Goal: Task Accomplishment & Management: Manage account settings

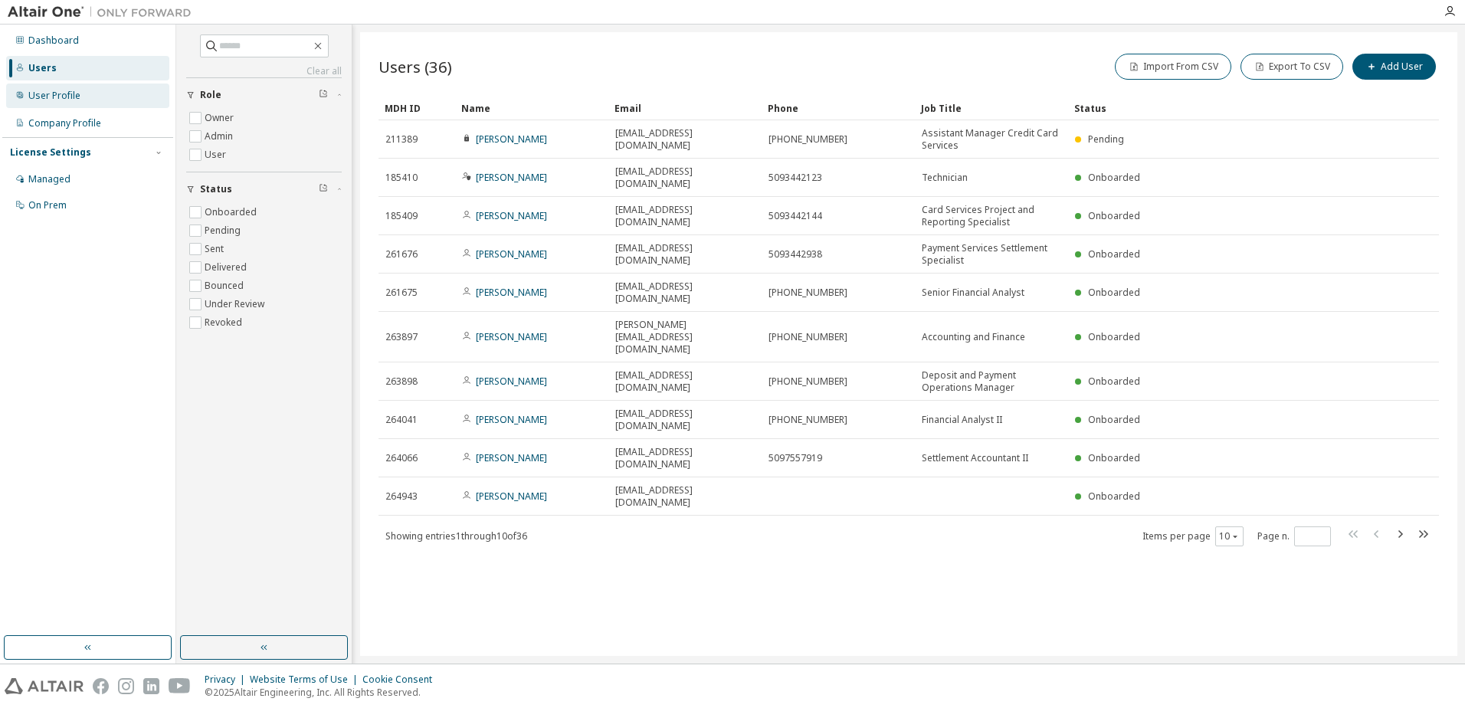
click at [53, 93] on div "User Profile" at bounding box center [54, 96] width 52 height 12
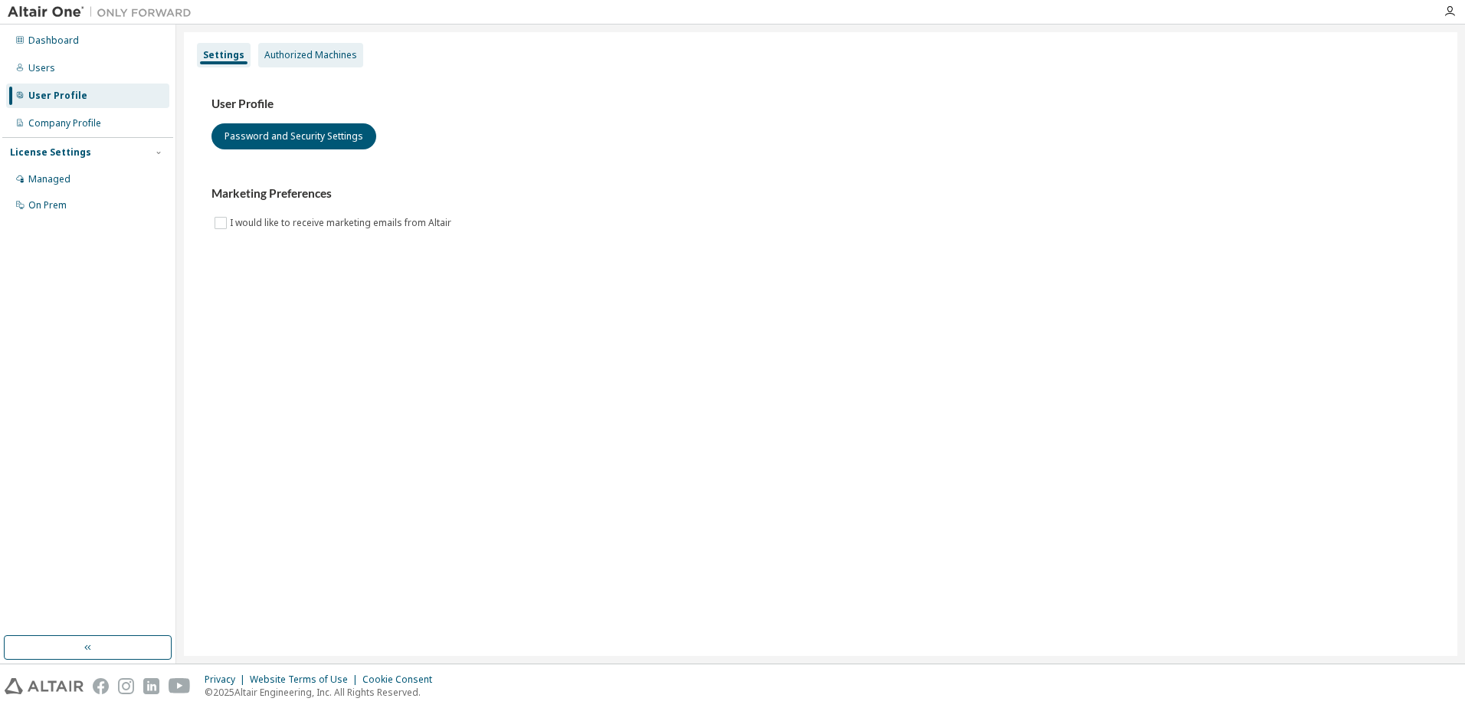
click at [292, 50] on div "Authorized Machines" at bounding box center [310, 55] width 93 height 12
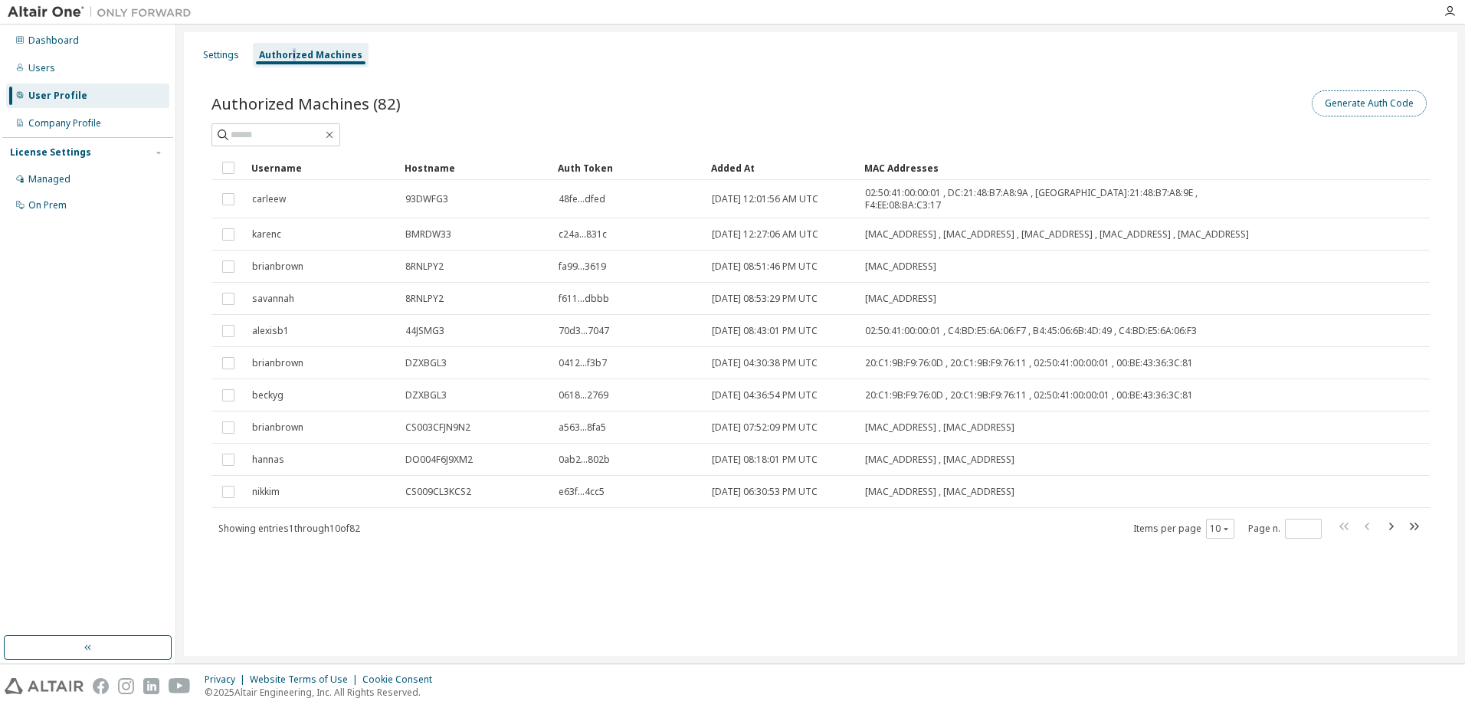
click at [1376, 104] on button "Generate Auth Code" at bounding box center [1368, 103] width 115 height 26
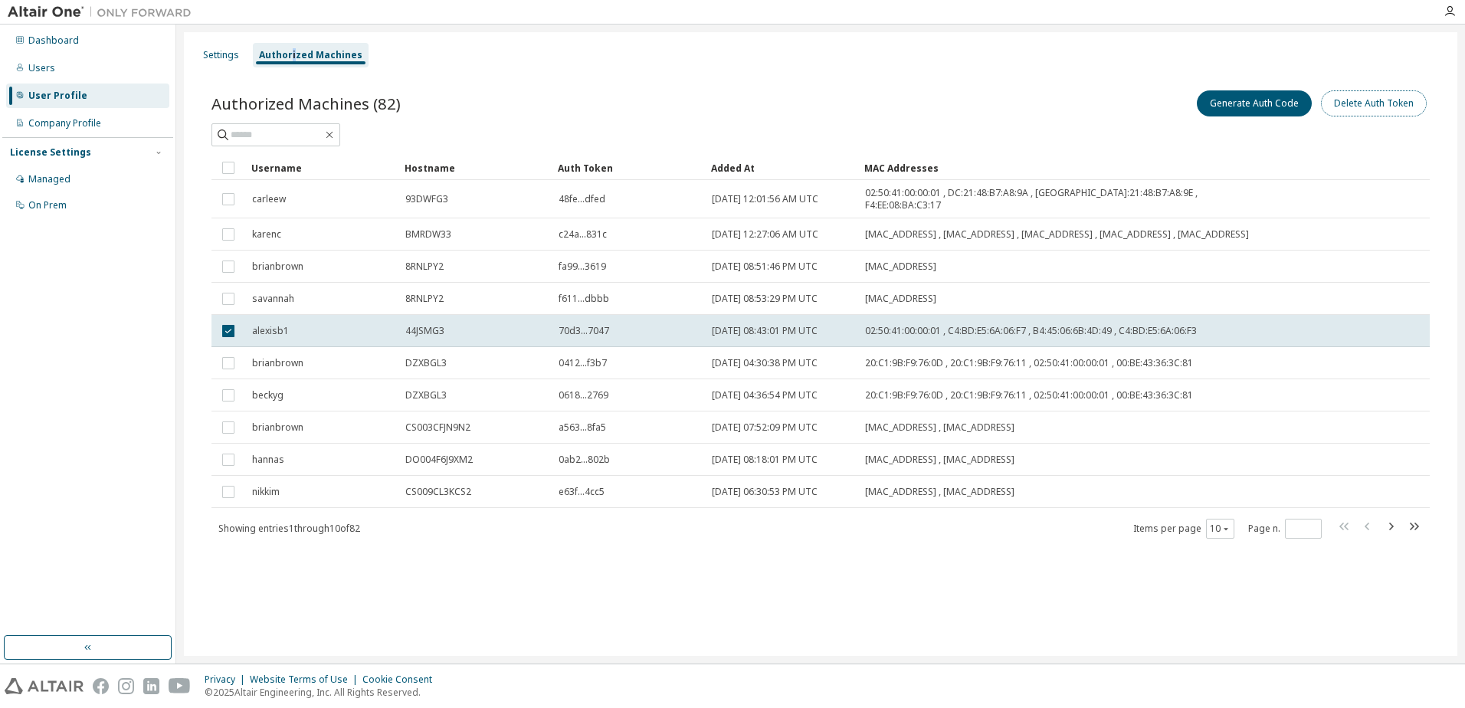
click at [1392, 106] on button "Delete Auth Token" at bounding box center [1374, 103] width 106 height 26
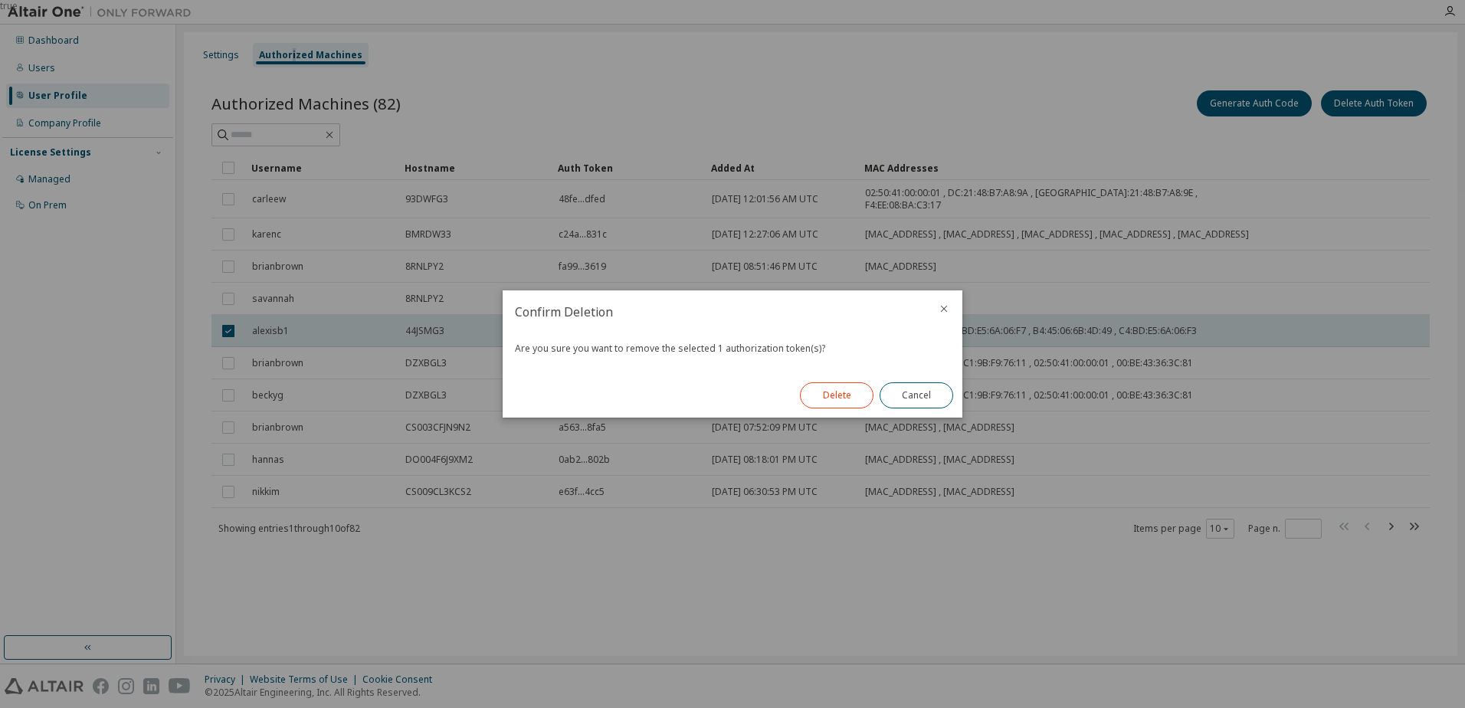
click at [836, 393] on button "Delete" at bounding box center [837, 395] width 74 height 26
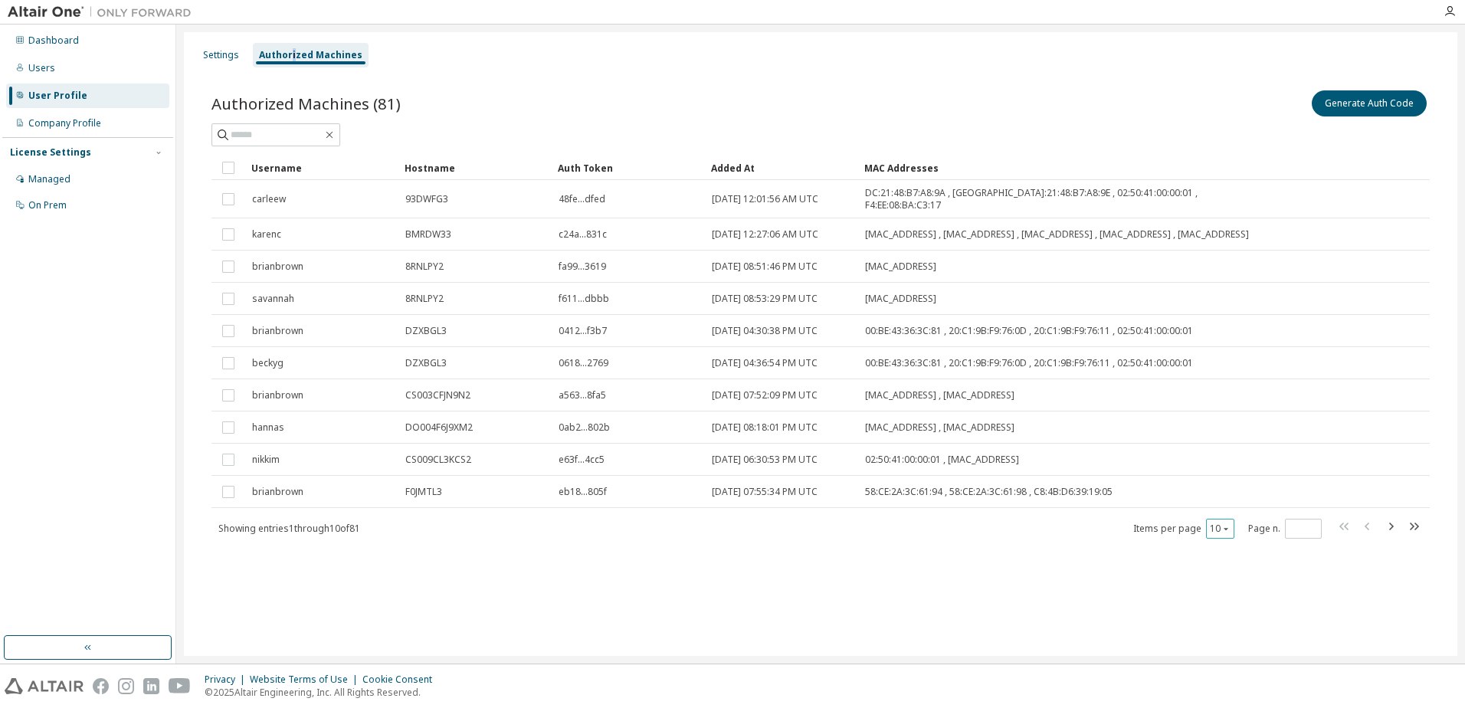
click at [1221, 531] on icon "button" at bounding box center [1225, 528] width 9 height 9
click at [1229, 620] on div "100" at bounding box center [1267, 623] width 123 height 18
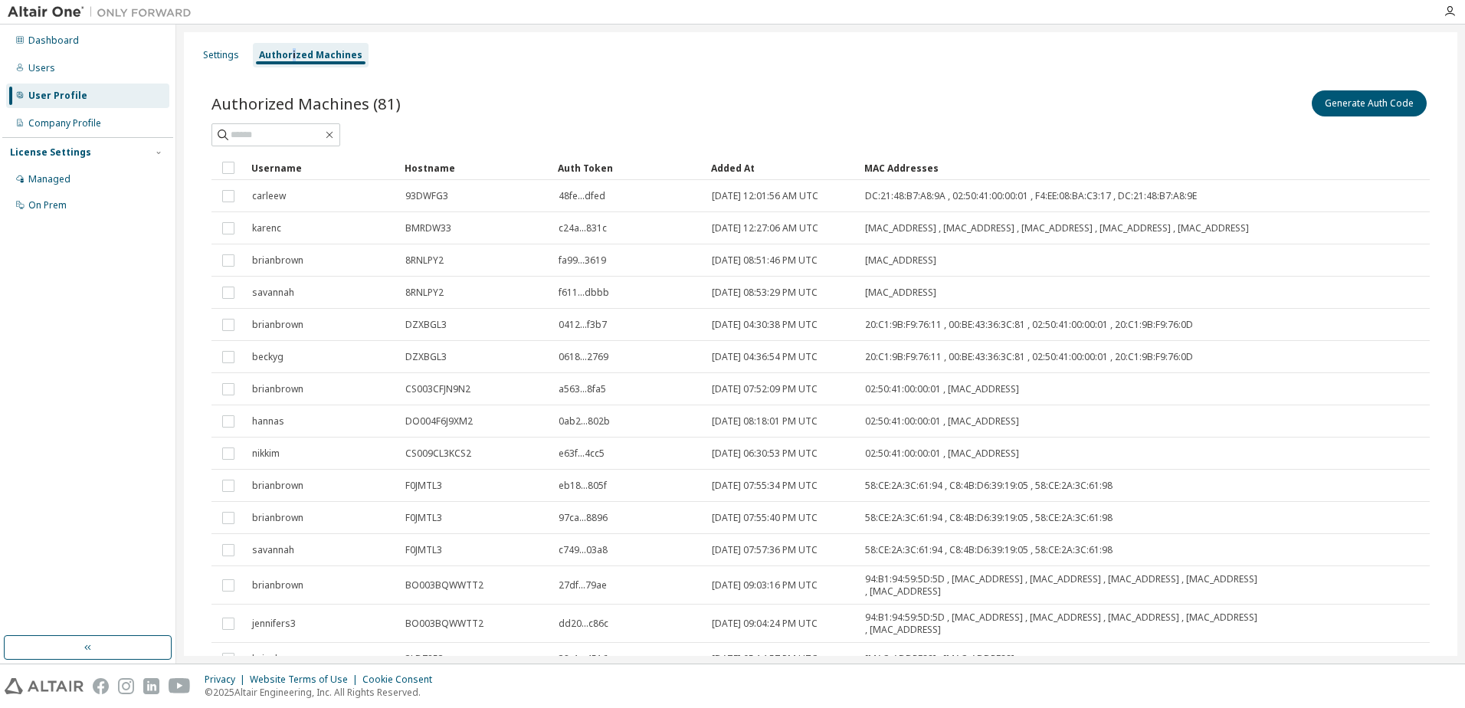
type button "100"
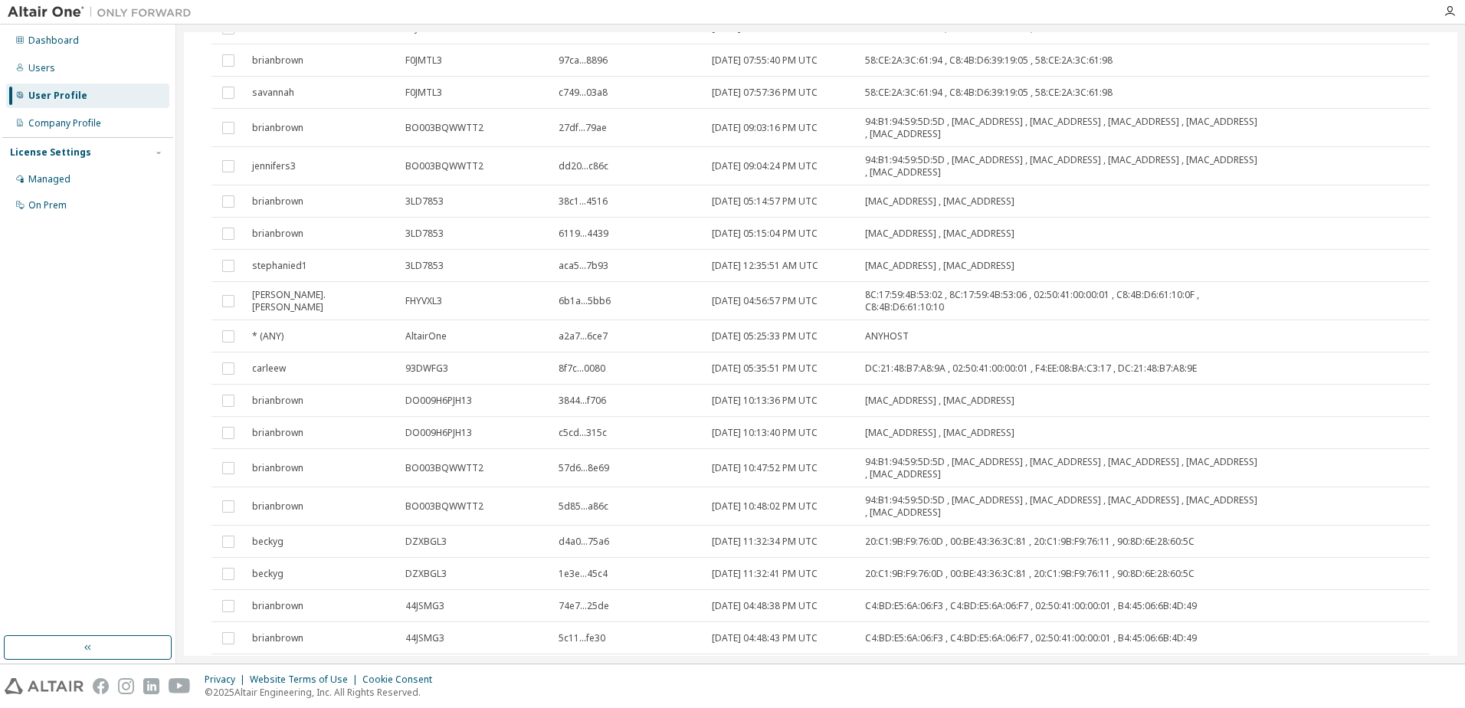
scroll to position [460, 0]
click at [41, 67] on div "Users" at bounding box center [41, 68] width 27 height 12
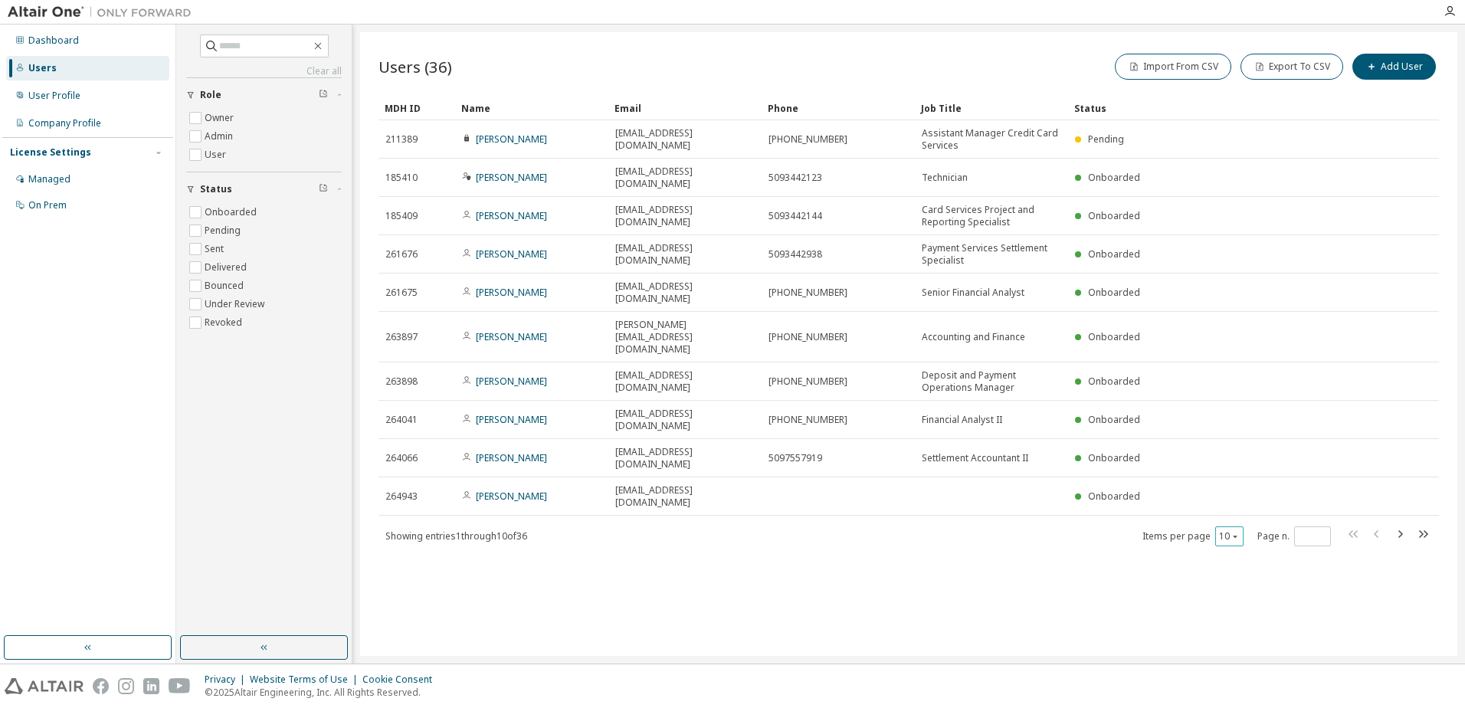
click at [1233, 532] on icon "button" at bounding box center [1234, 536] width 9 height 9
click at [1231, 549] on div "100" at bounding box center [1276, 544] width 123 height 18
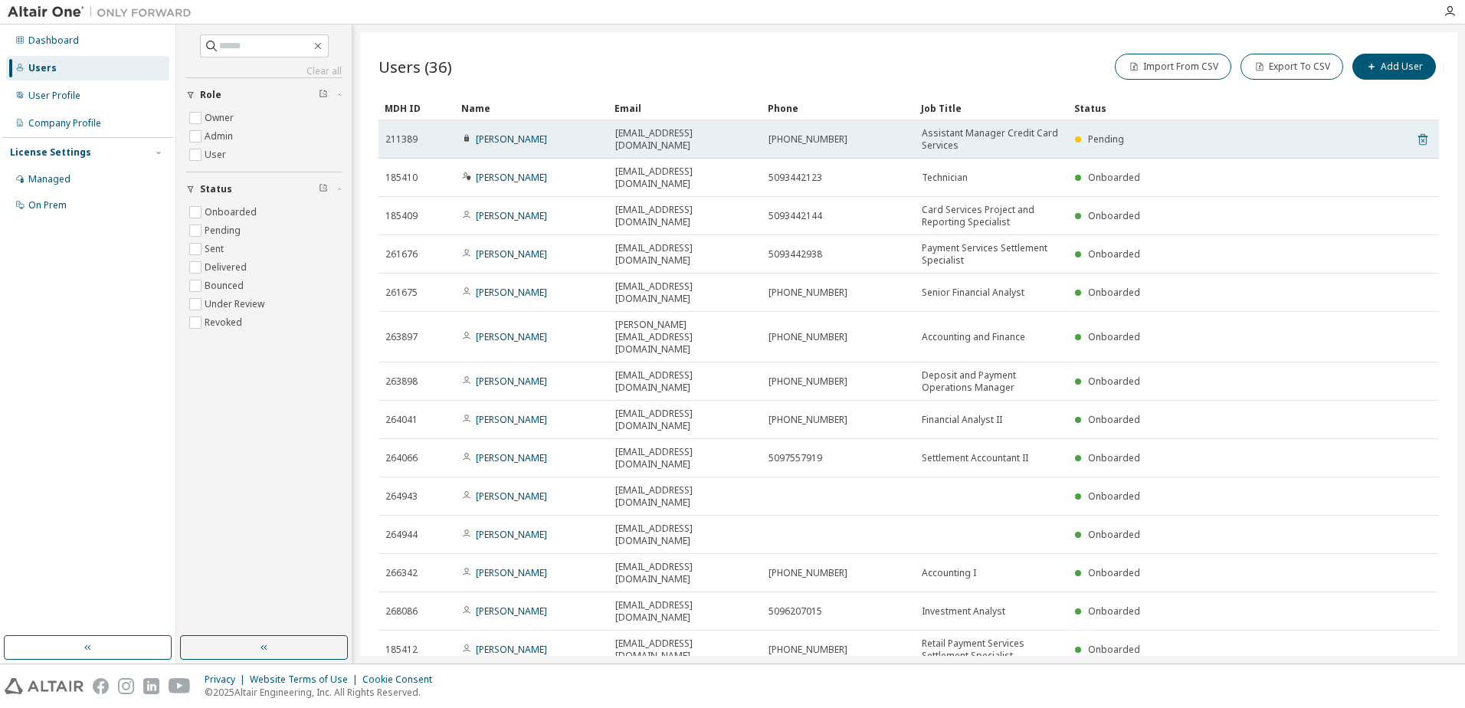
click at [1416, 140] on icon at bounding box center [1423, 139] width 14 height 18
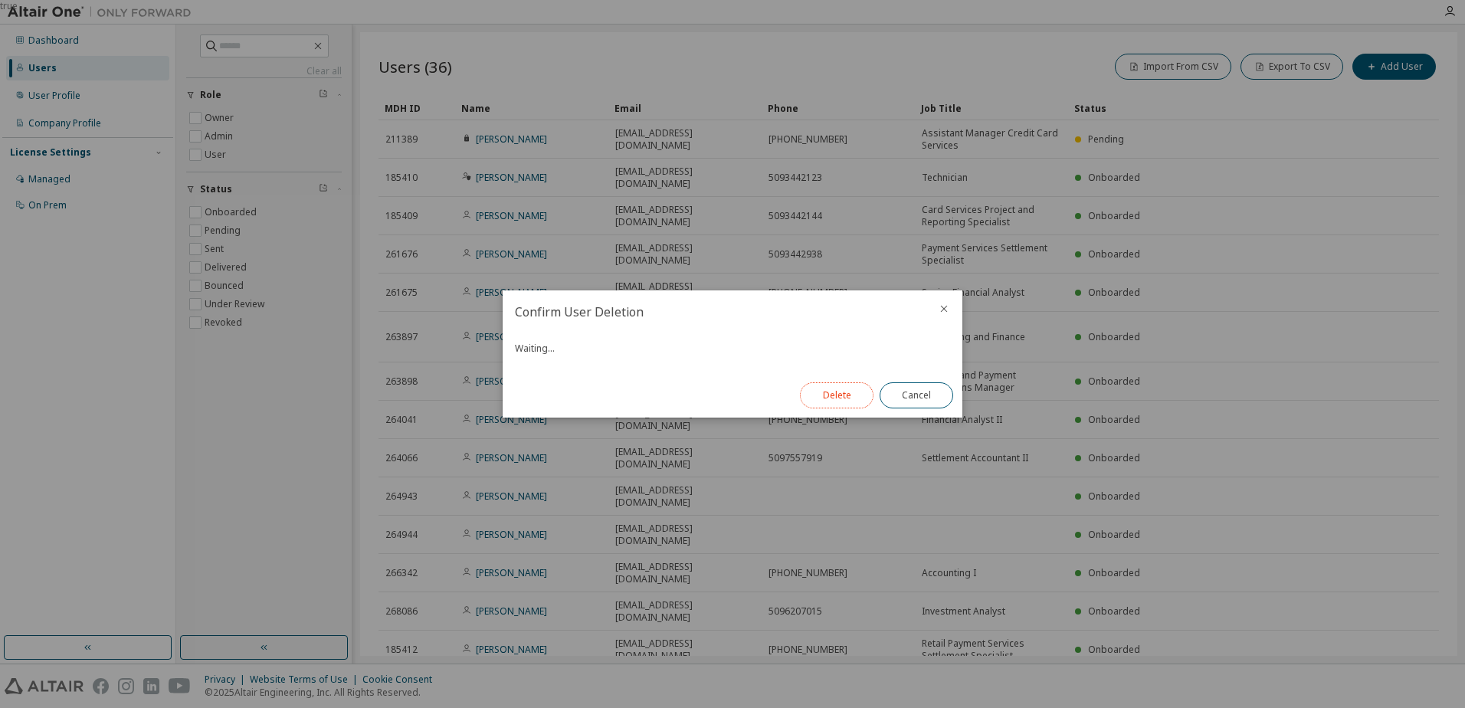
click at [848, 393] on button "Delete" at bounding box center [837, 395] width 74 height 26
click at [888, 393] on button "Close" at bounding box center [916, 395] width 74 height 26
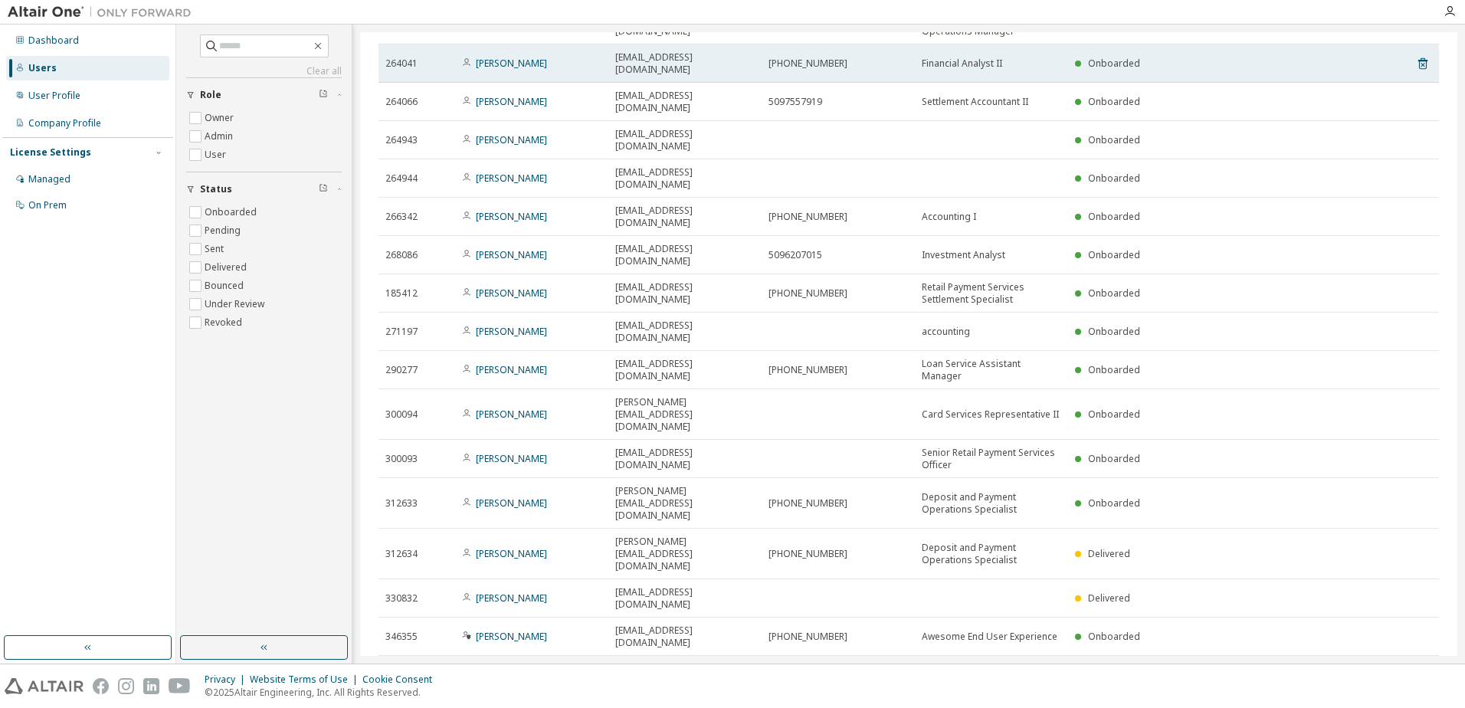
scroll to position [383, 0]
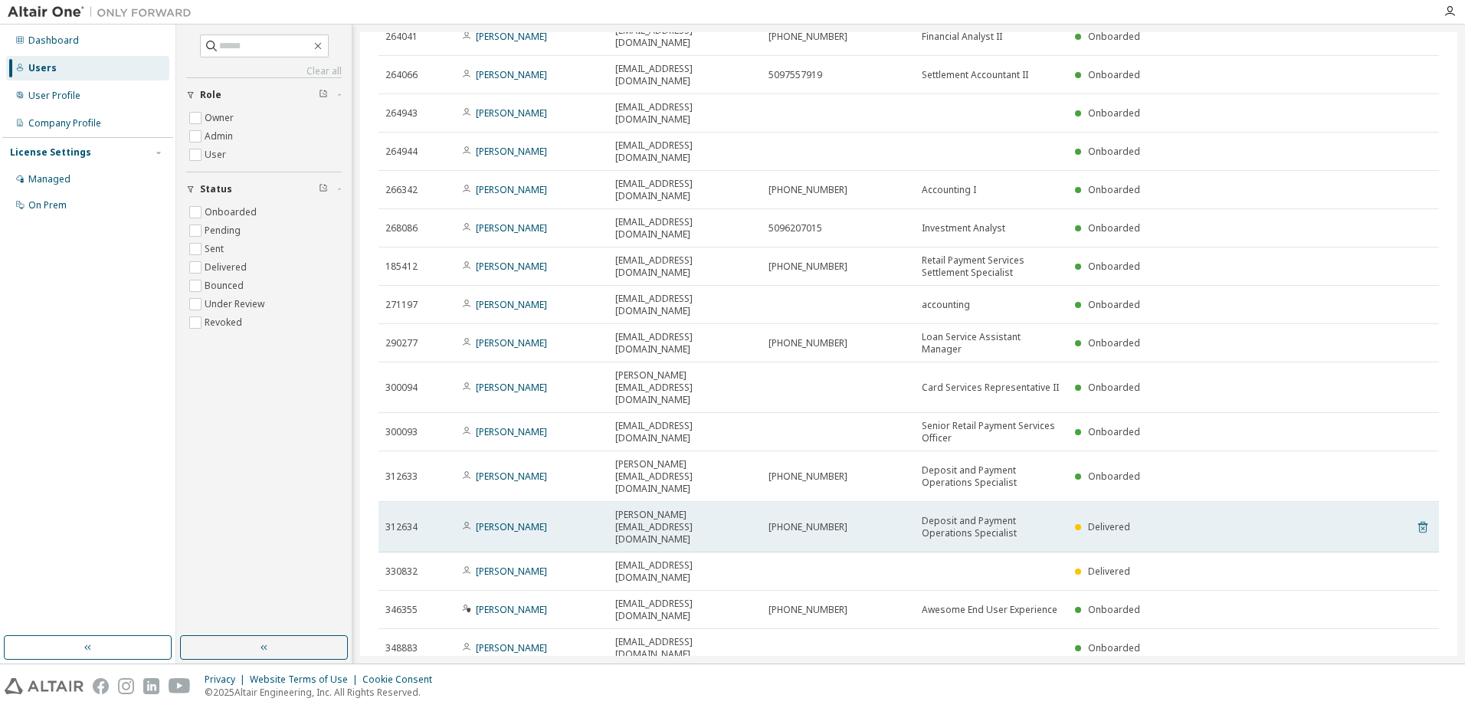
click at [1416, 518] on icon at bounding box center [1423, 527] width 14 height 18
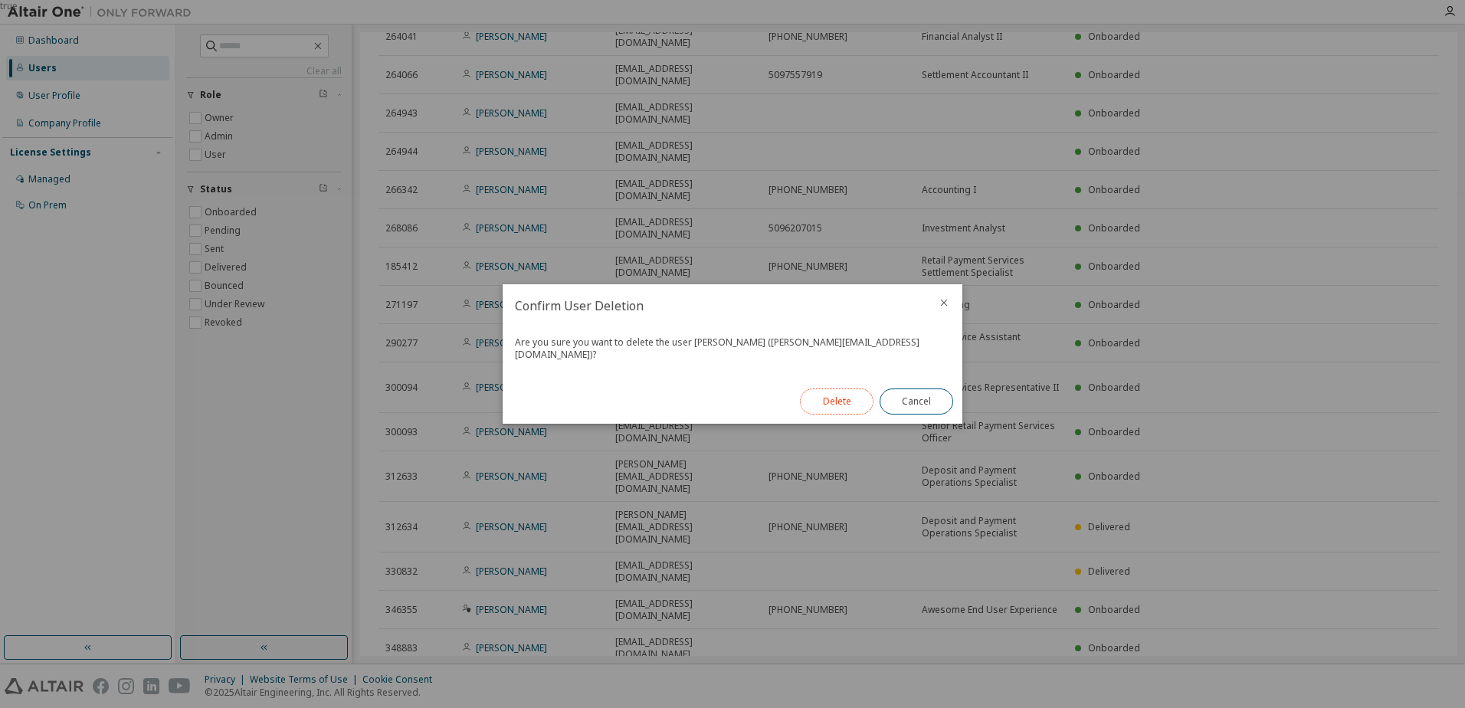
click at [865, 396] on button "Delete" at bounding box center [837, 401] width 74 height 26
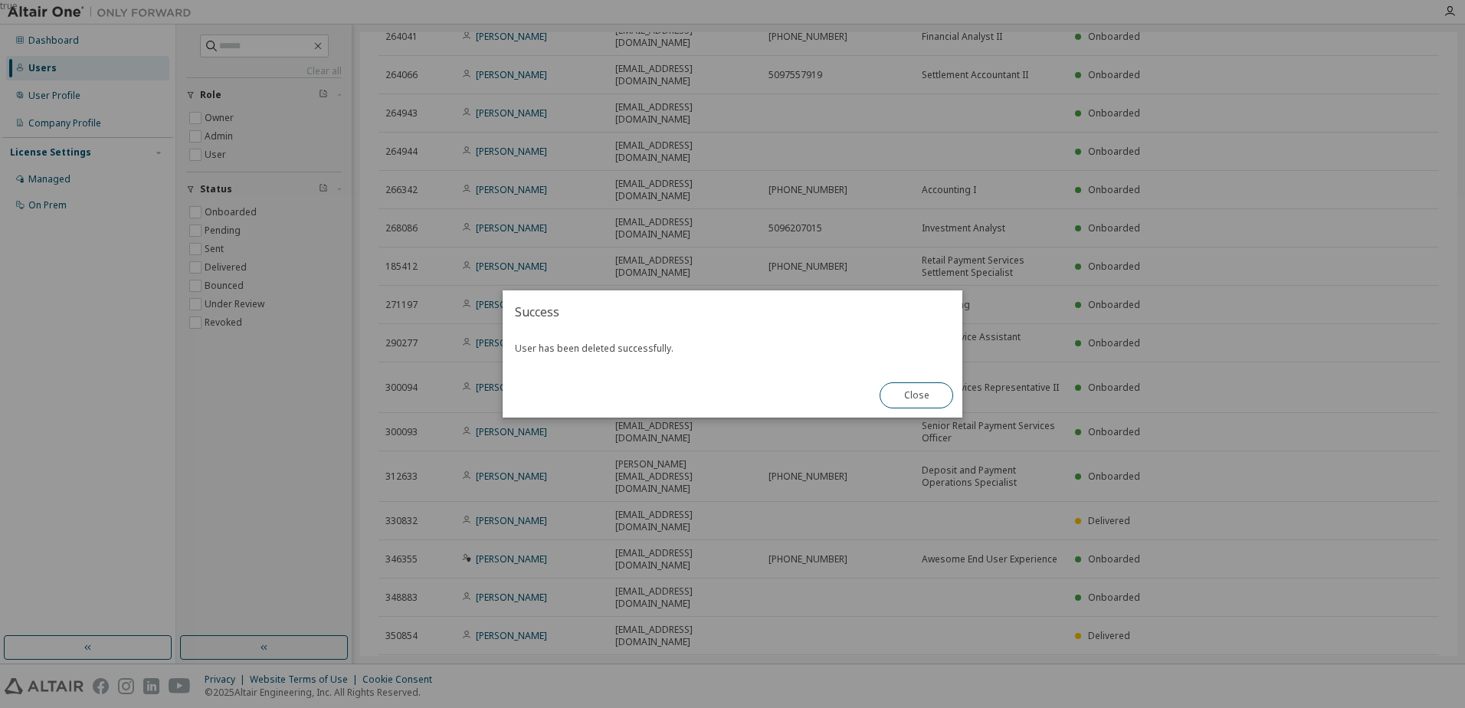
click at [1342, 333] on div "true" at bounding box center [732, 354] width 1465 height 708
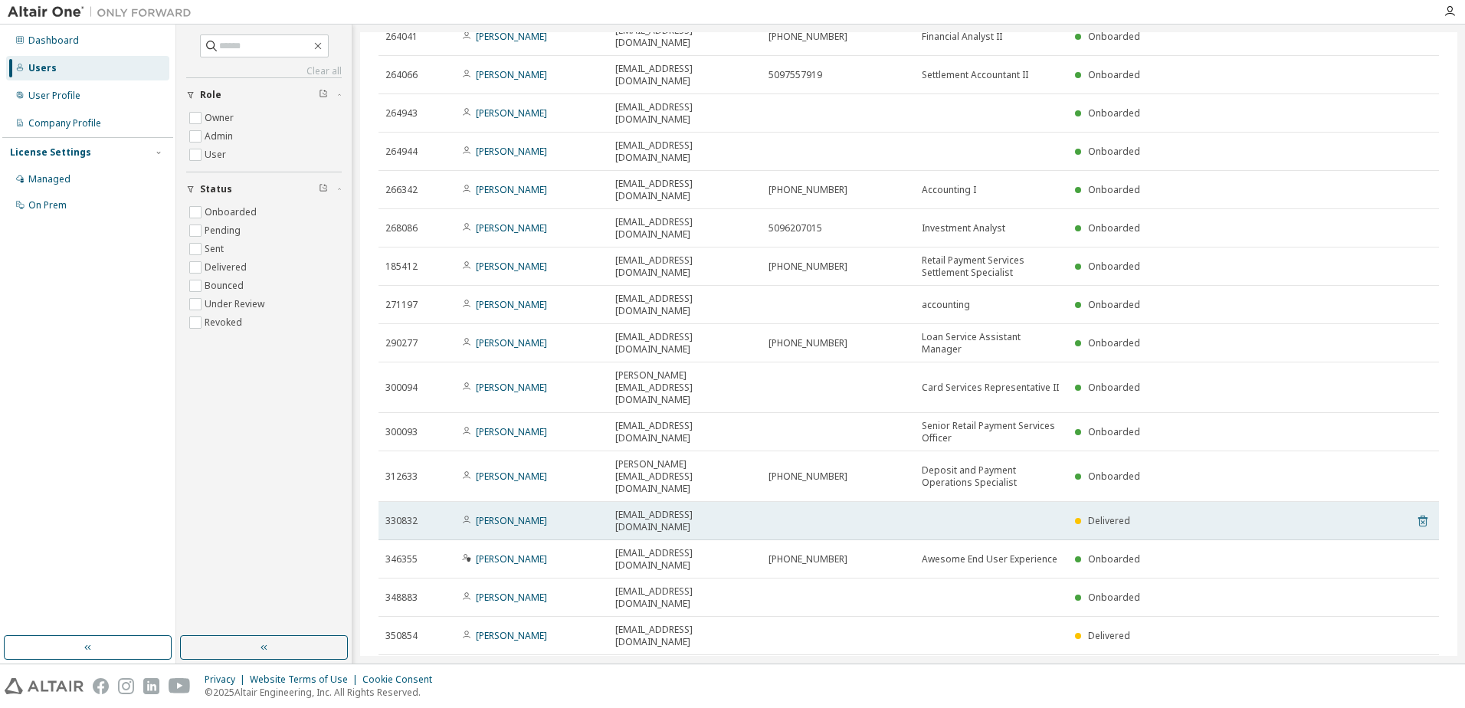
click at [1419, 516] on icon at bounding box center [1422, 521] width 9 height 11
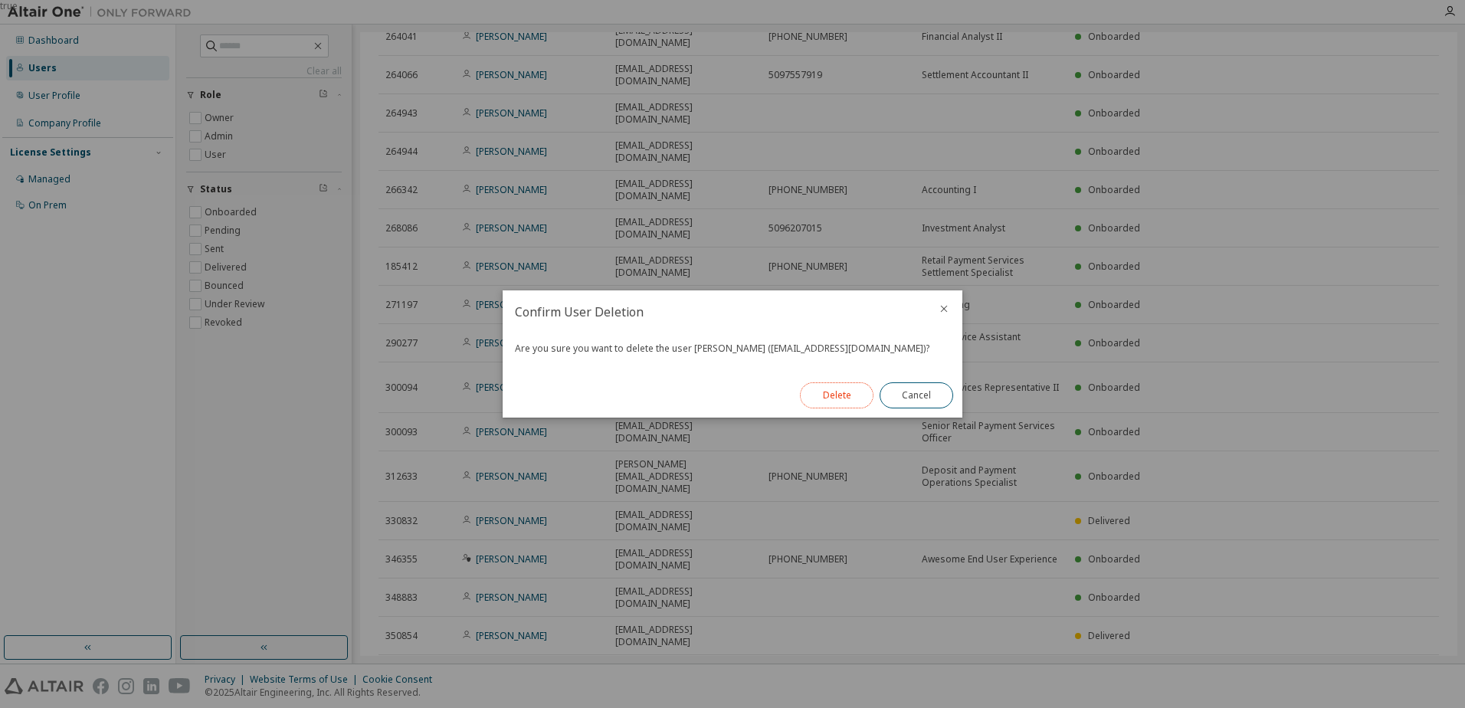
click at [835, 390] on button "Delete" at bounding box center [837, 395] width 74 height 26
click at [888, 394] on button "Close" at bounding box center [916, 395] width 74 height 26
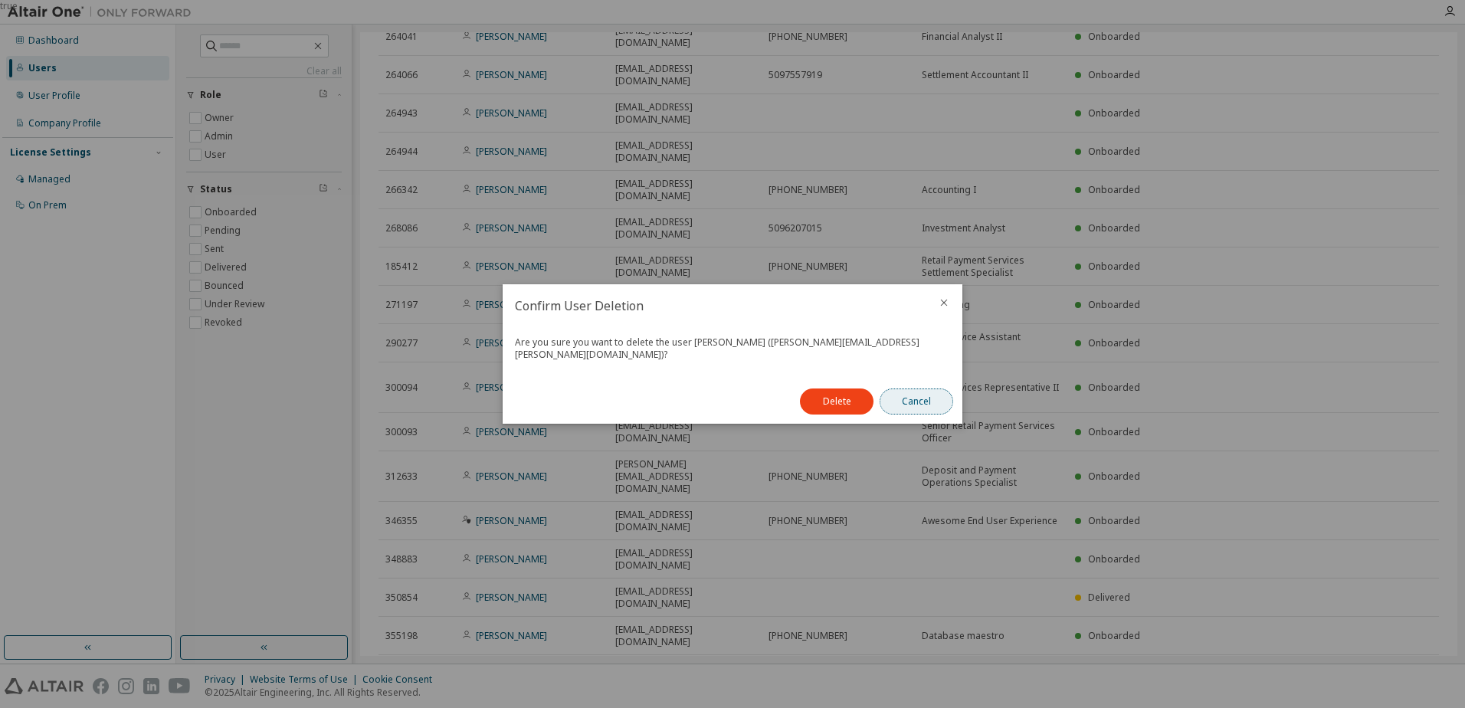
click at [931, 392] on button "Cancel" at bounding box center [916, 401] width 74 height 26
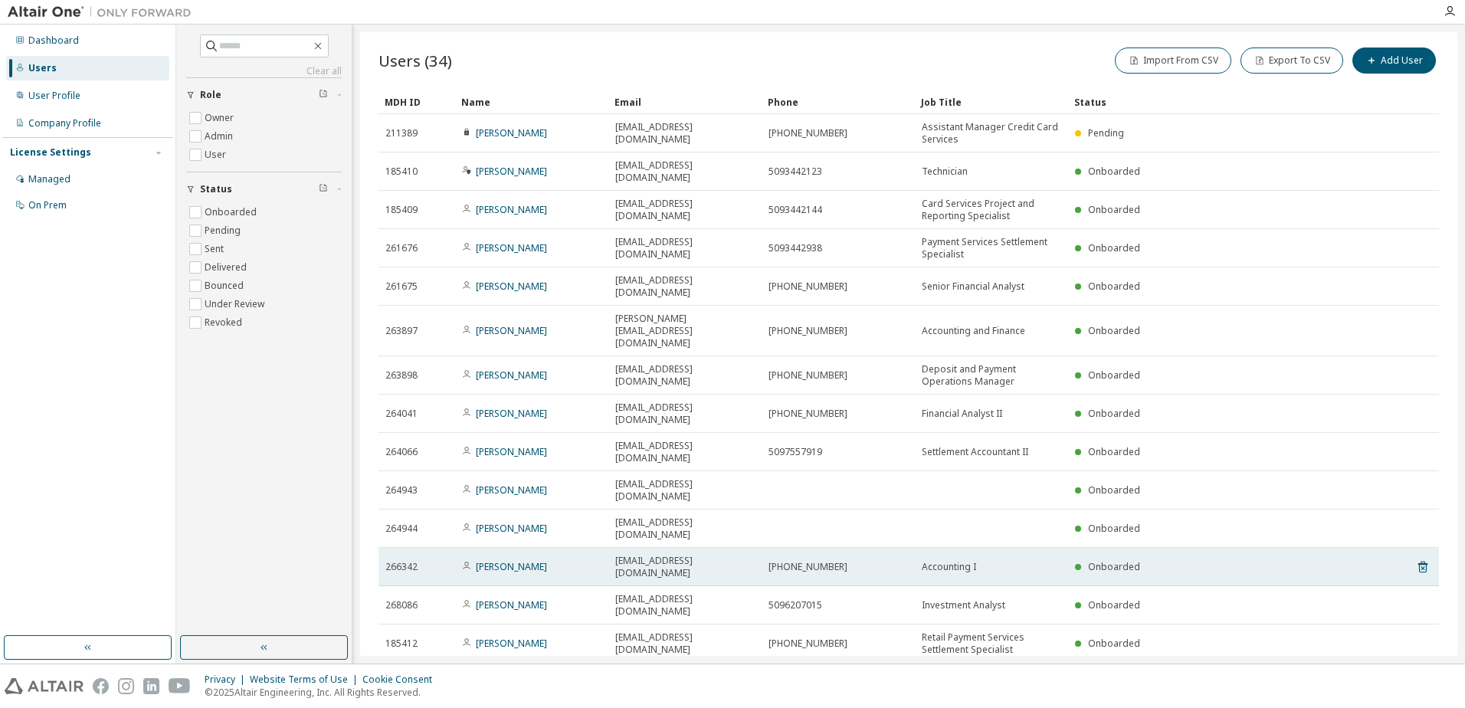
scroll to position [0, 0]
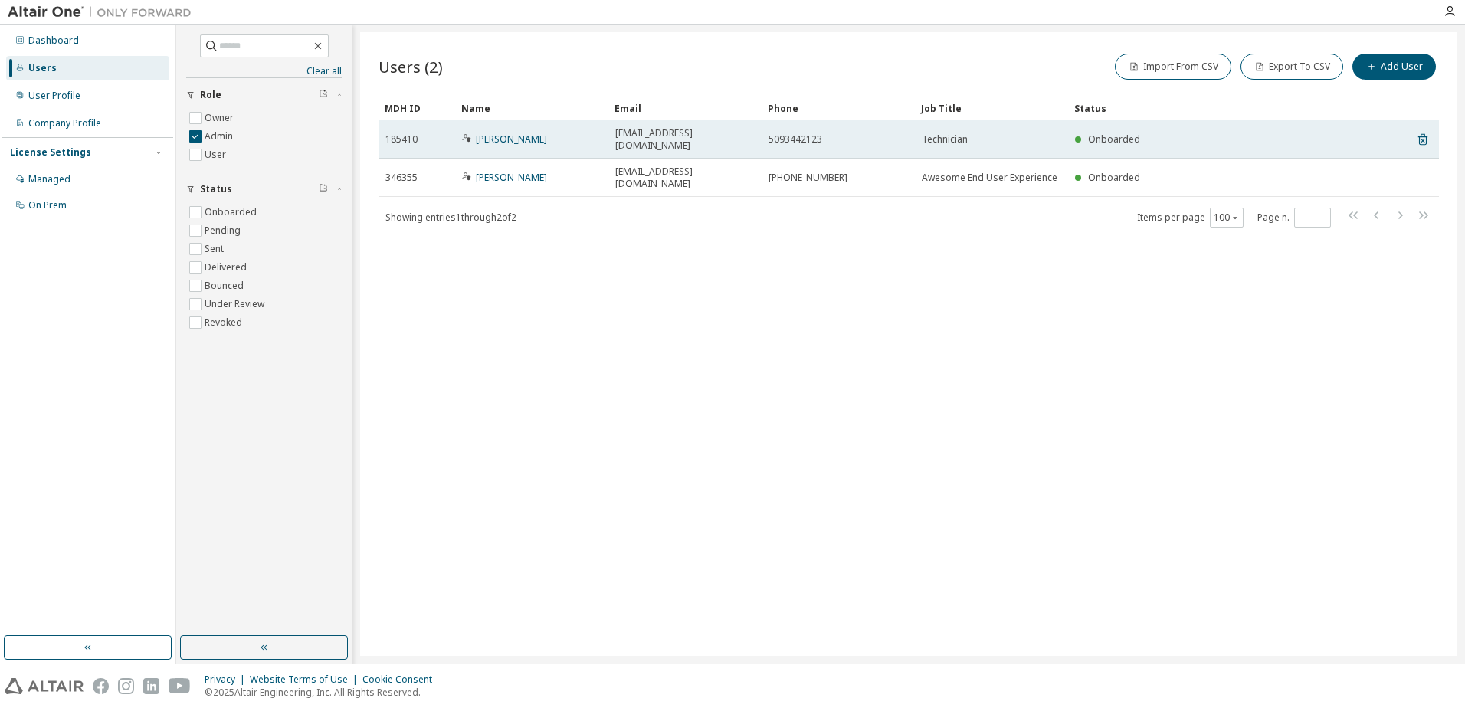
click at [578, 133] on div "[PERSON_NAME]" at bounding box center [531, 139] width 139 height 12
click at [513, 133] on link "[PERSON_NAME]" at bounding box center [511, 139] width 71 height 13
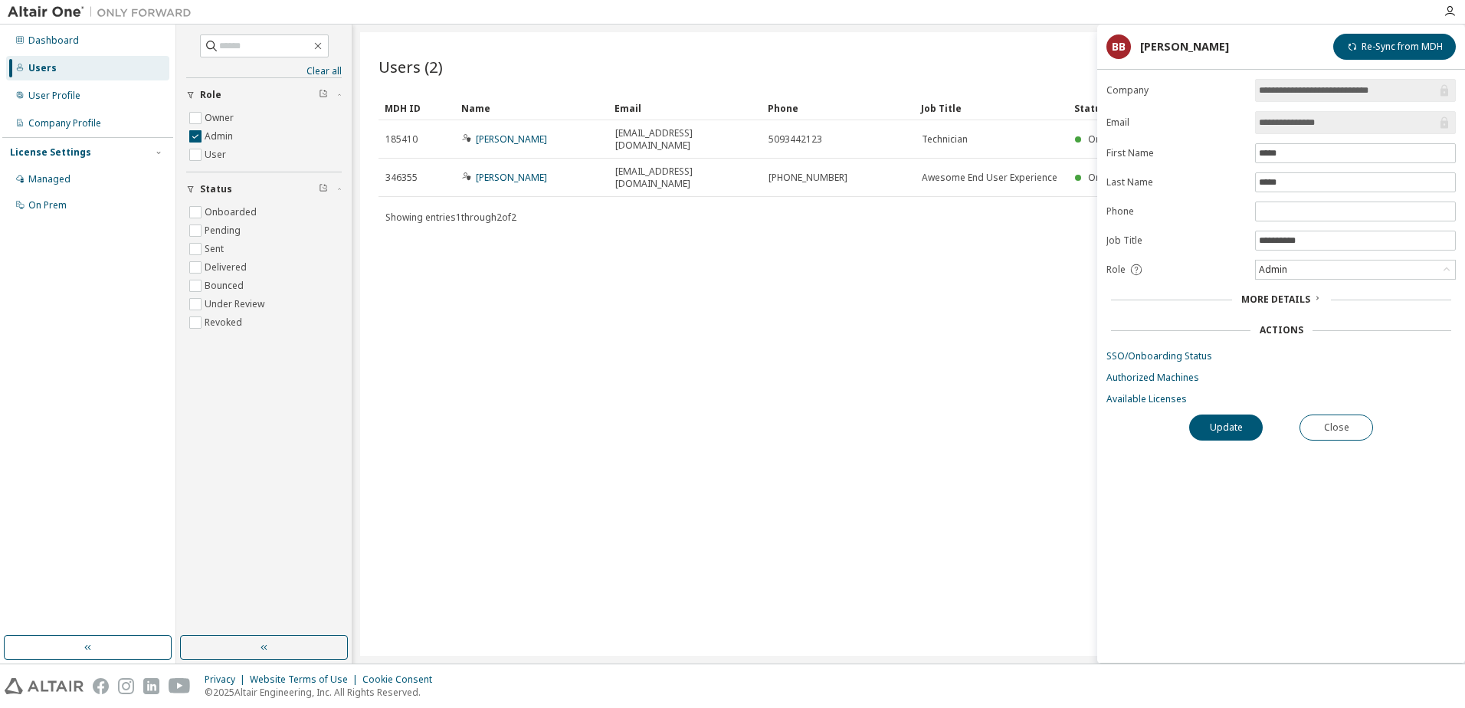
click at [1305, 293] on span "More Details" at bounding box center [1275, 299] width 69 height 13
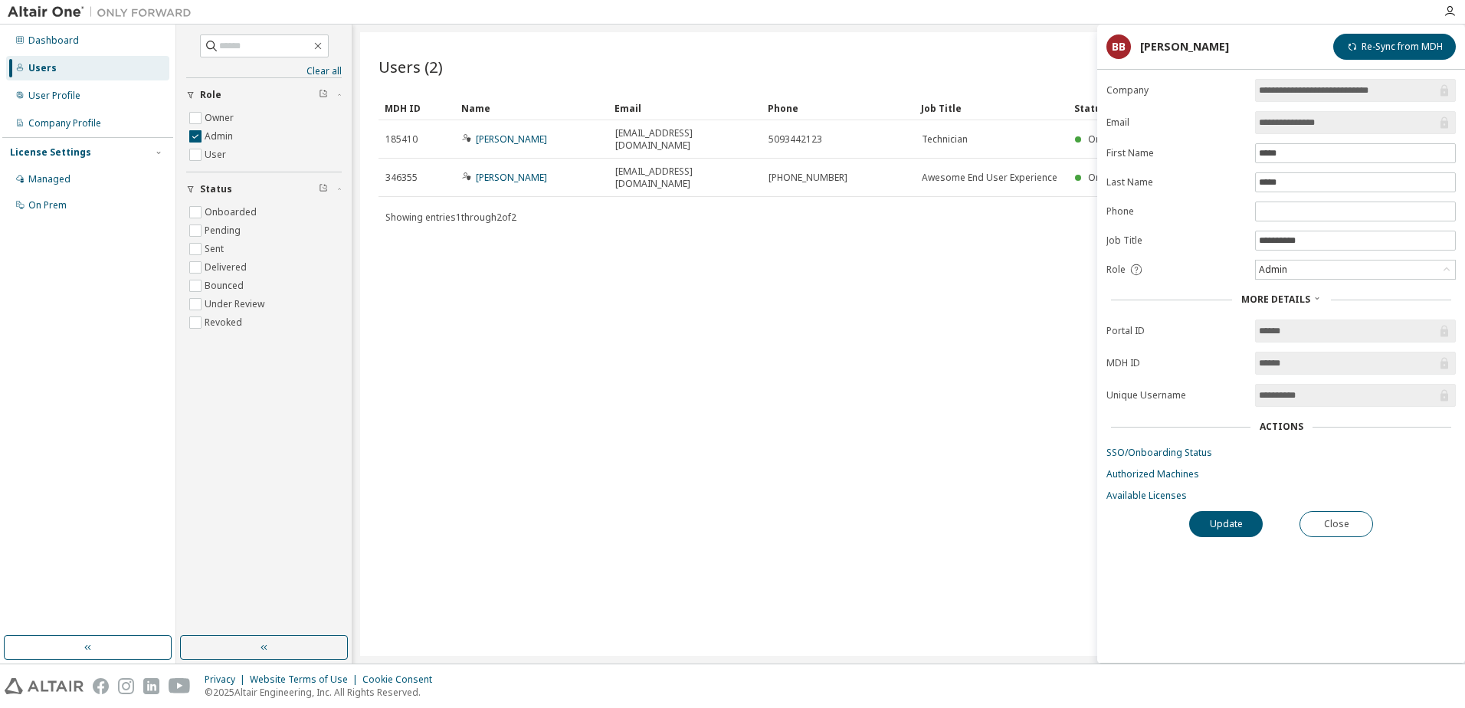
click at [1377, 536] on div "Update Close" at bounding box center [1280, 524] width 349 height 26
click at [44, 178] on div "Managed" at bounding box center [49, 179] width 42 height 12
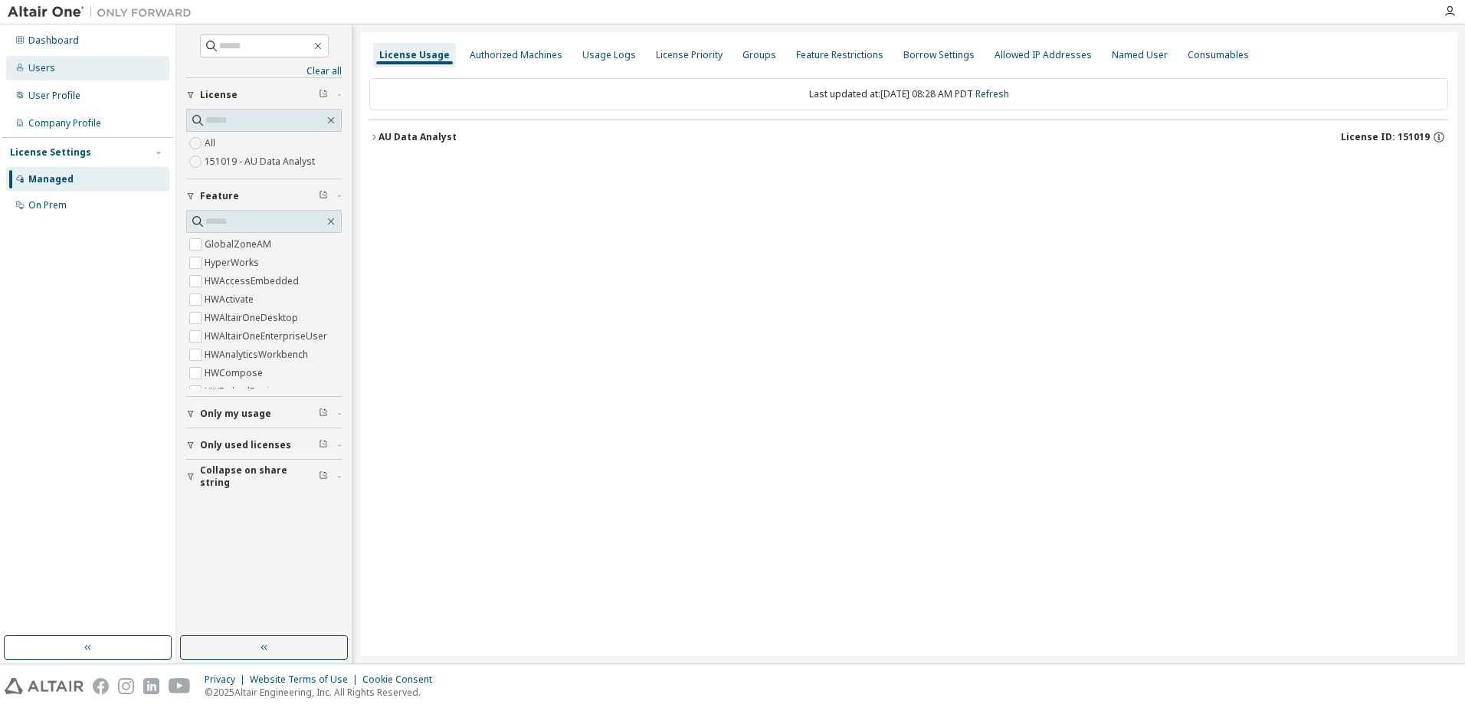
click at [49, 65] on div "Users" at bounding box center [41, 68] width 27 height 12
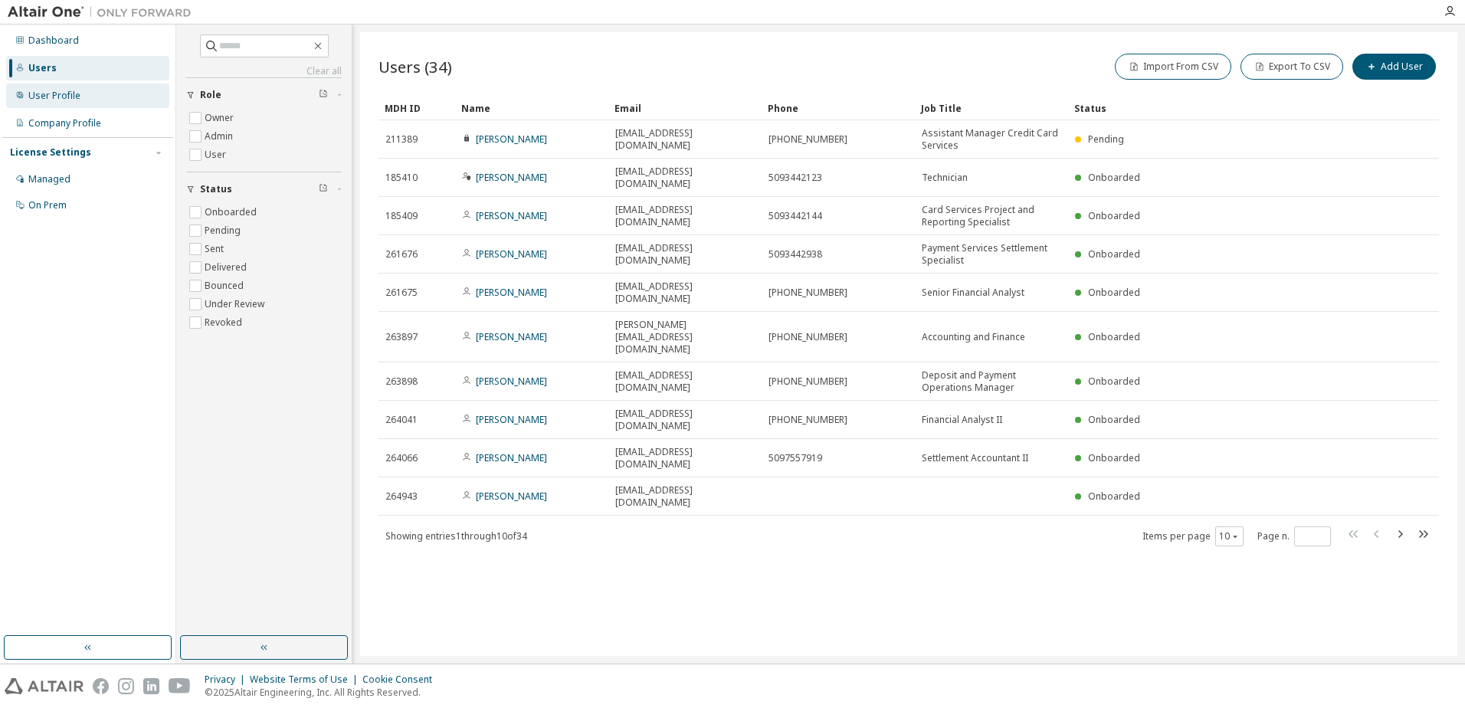
click at [58, 90] on div "User Profile" at bounding box center [54, 96] width 52 height 12
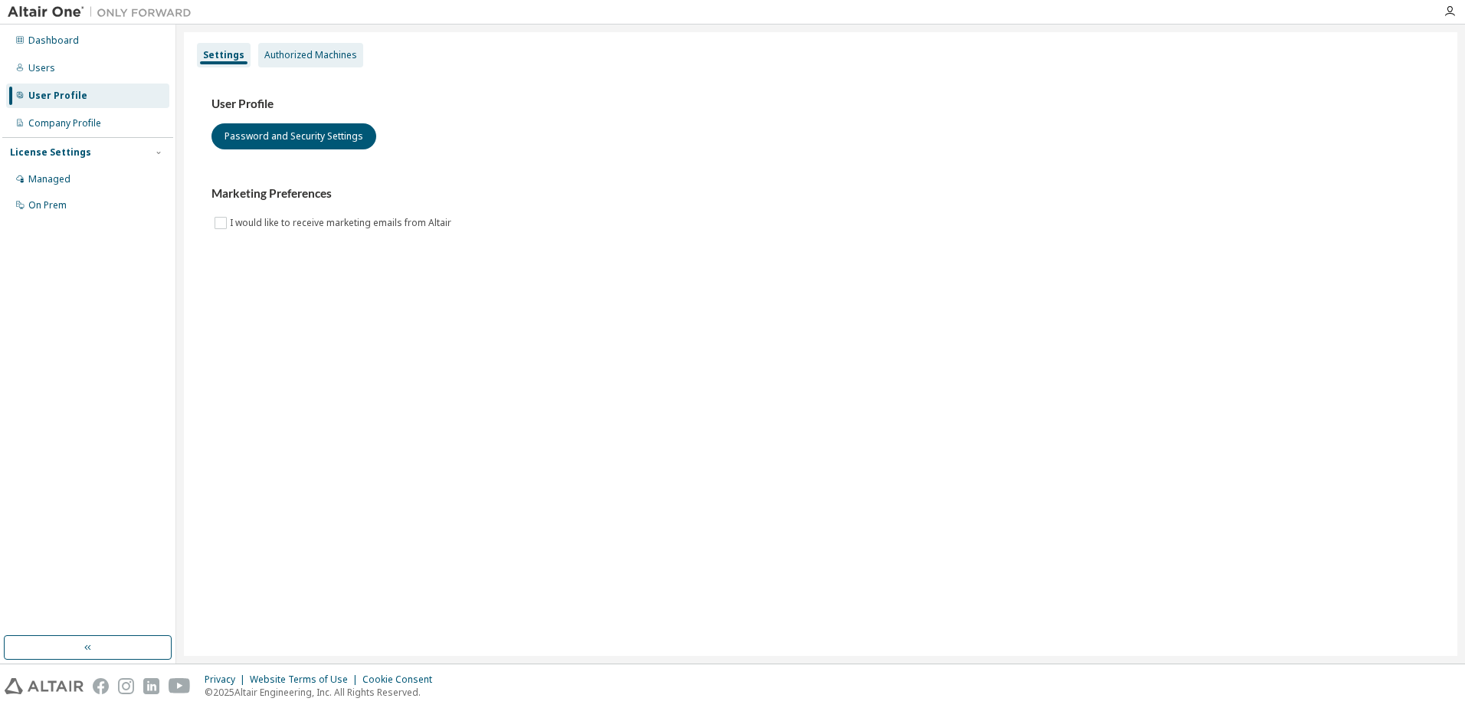
click at [299, 55] on div "Authorized Machines" at bounding box center [310, 55] width 93 height 12
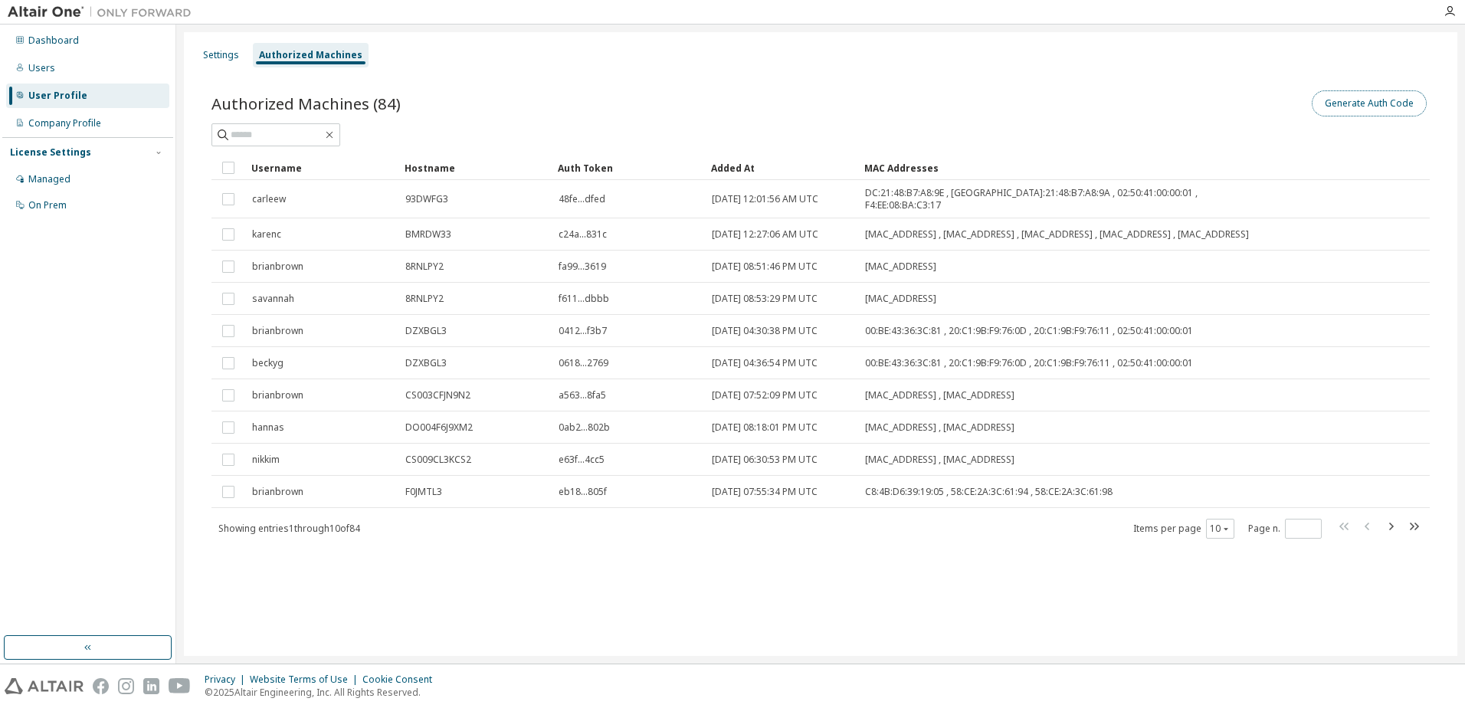
click at [1350, 97] on button "Generate Auth Code" at bounding box center [1368, 103] width 115 height 26
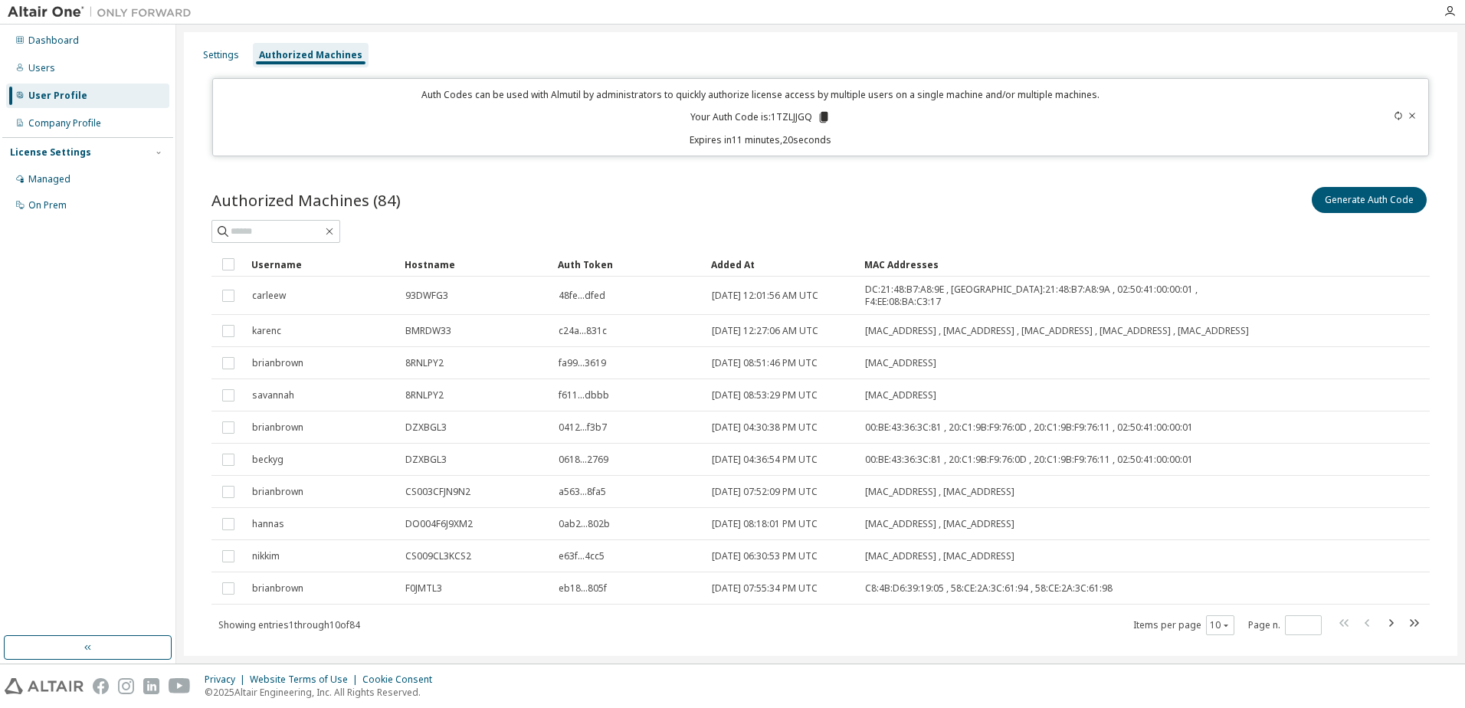
click at [302, 50] on div "Authorized Machines" at bounding box center [310, 55] width 103 height 12
click at [1341, 202] on button "Generate Auth Code" at bounding box center [1368, 200] width 115 height 26
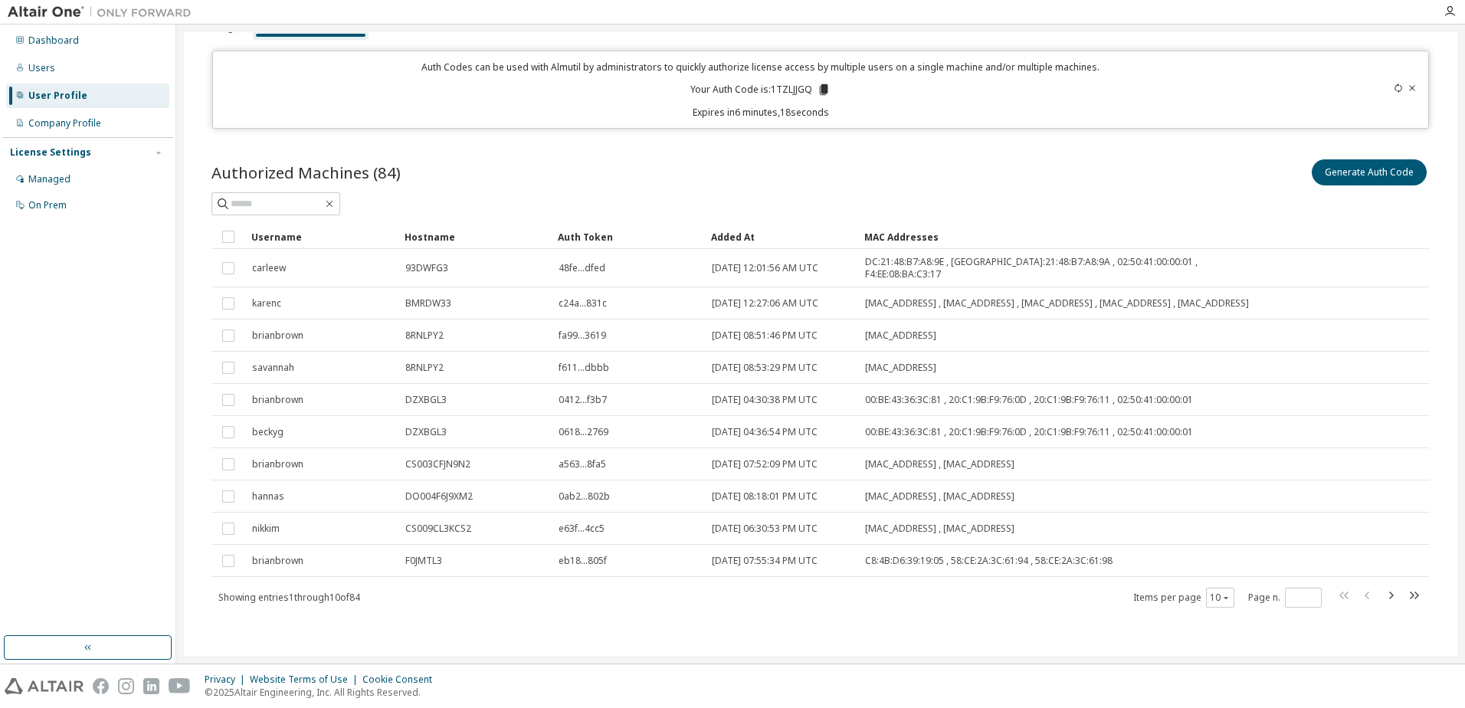
scroll to position [29, 0]
drag, startPoint x: 447, startPoint y: 313, endPoint x: 61, endPoint y: 299, distance: 386.3
click at [442, 306] on td "BMRDW33" at bounding box center [474, 302] width 153 height 32
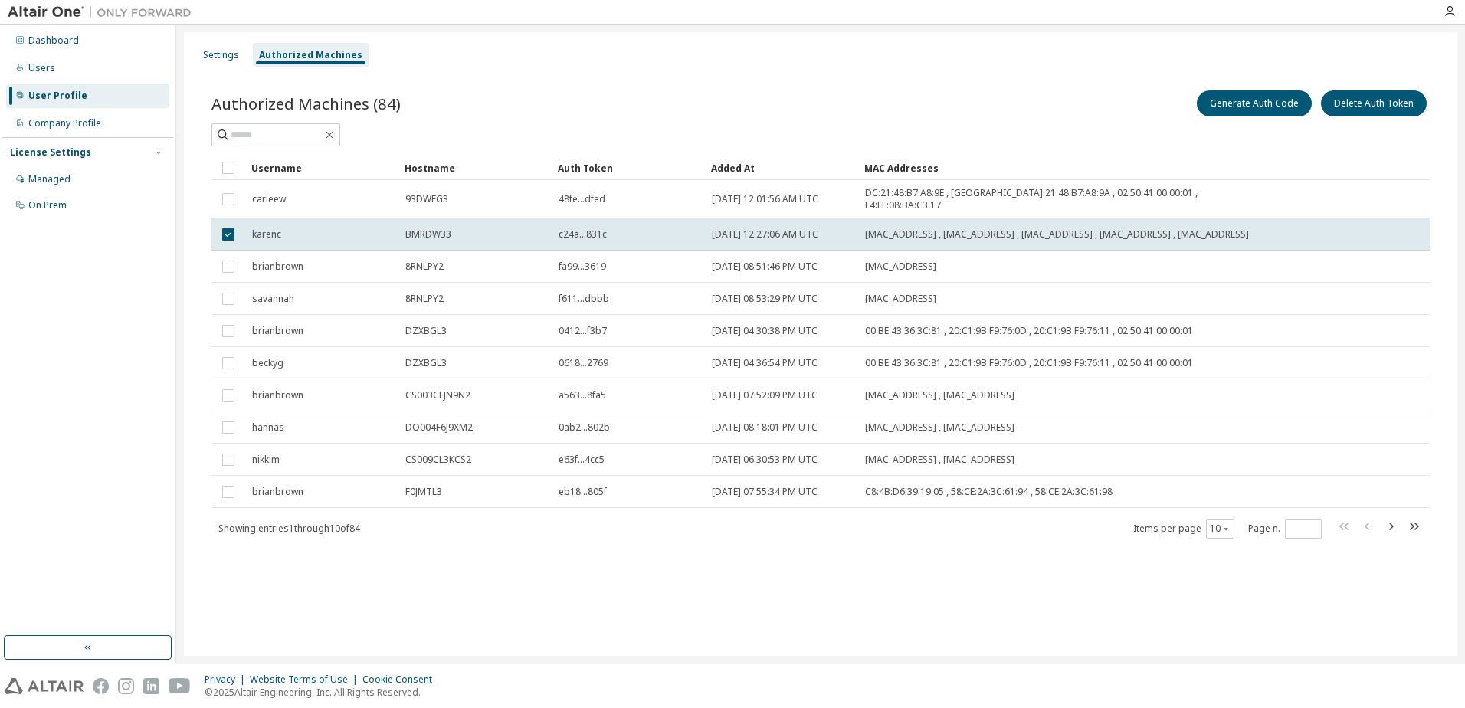
scroll to position [0, 0]
click at [1252, 108] on button "Generate Auth Code" at bounding box center [1254, 103] width 115 height 26
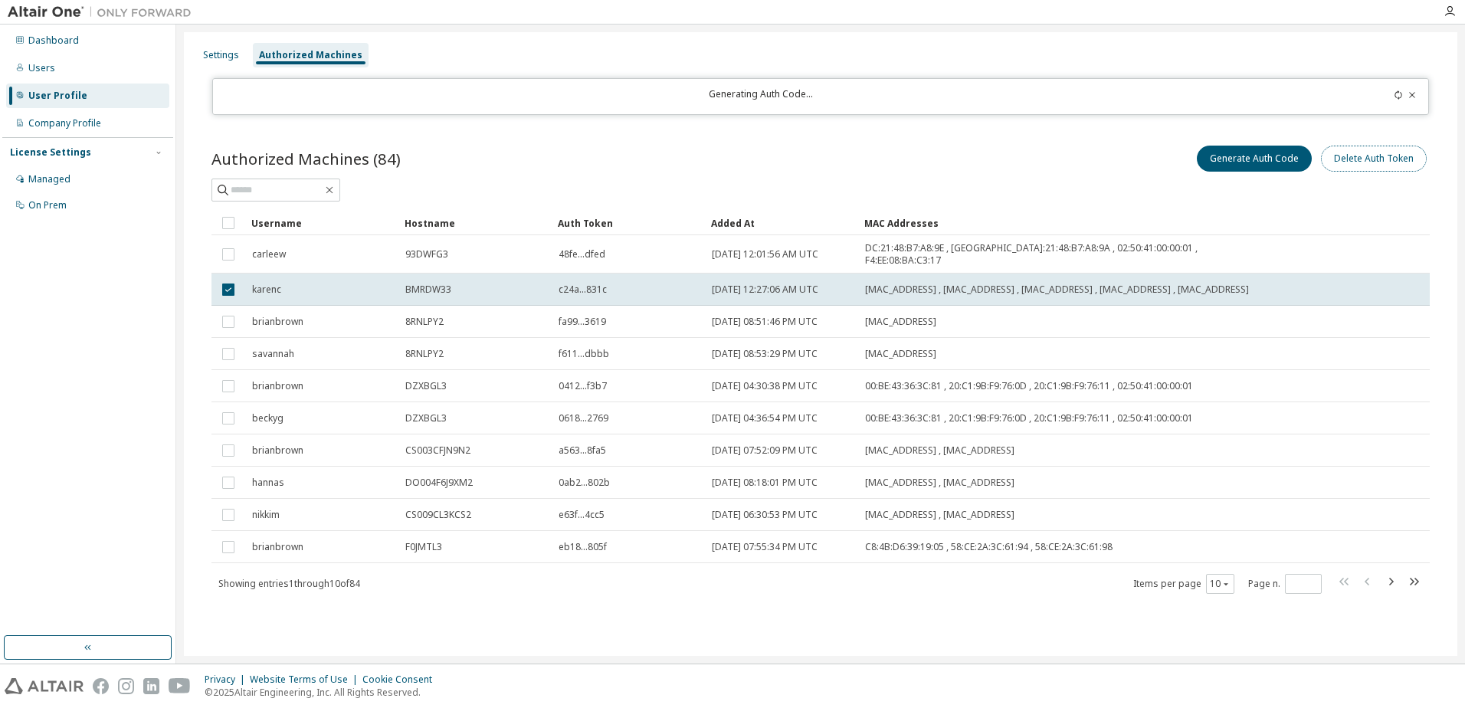
click at [1377, 160] on button "Delete Auth Token" at bounding box center [1374, 159] width 106 height 26
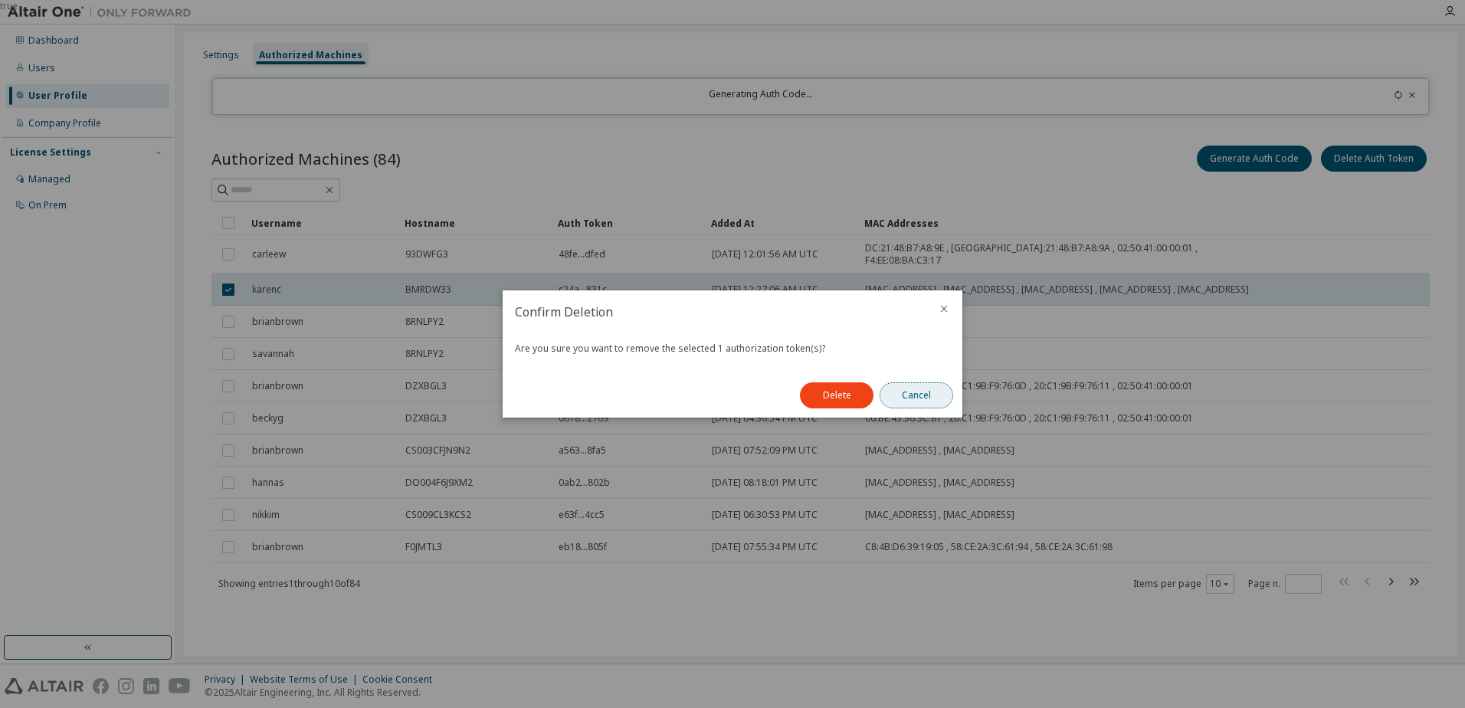
click at [922, 395] on button "Cancel" at bounding box center [916, 395] width 74 height 26
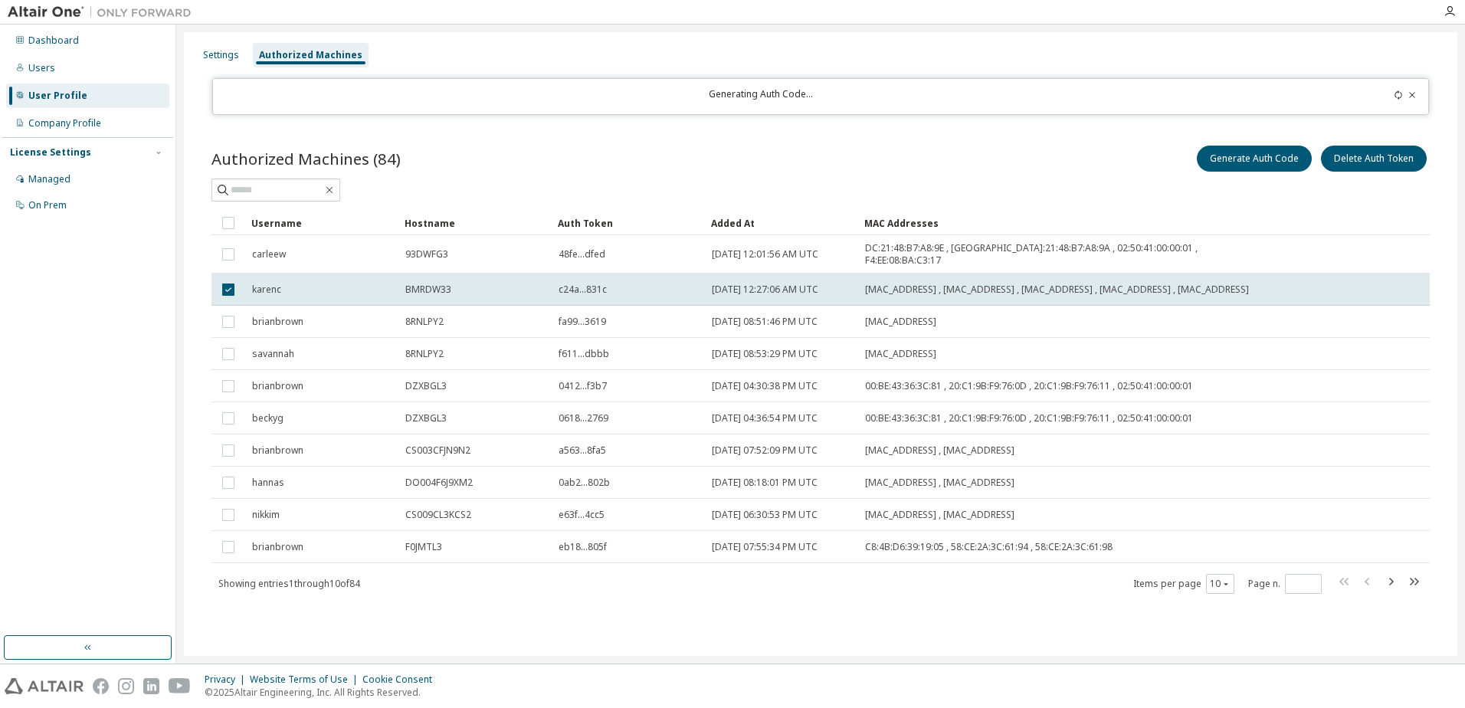
click at [1098, 162] on div "Generate Auth Code Delete Auth Token" at bounding box center [1124, 158] width 609 height 32
click at [1250, 160] on button "Generate Auth Code" at bounding box center [1254, 159] width 115 height 26
drag, startPoint x: 966, startPoint y: 169, endPoint x: 715, endPoint y: 134, distance: 253.6
click at [945, 169] on div "Generate Auth Code Delete Auth Token" at bounding box center [1124, 158] width 609 height 32
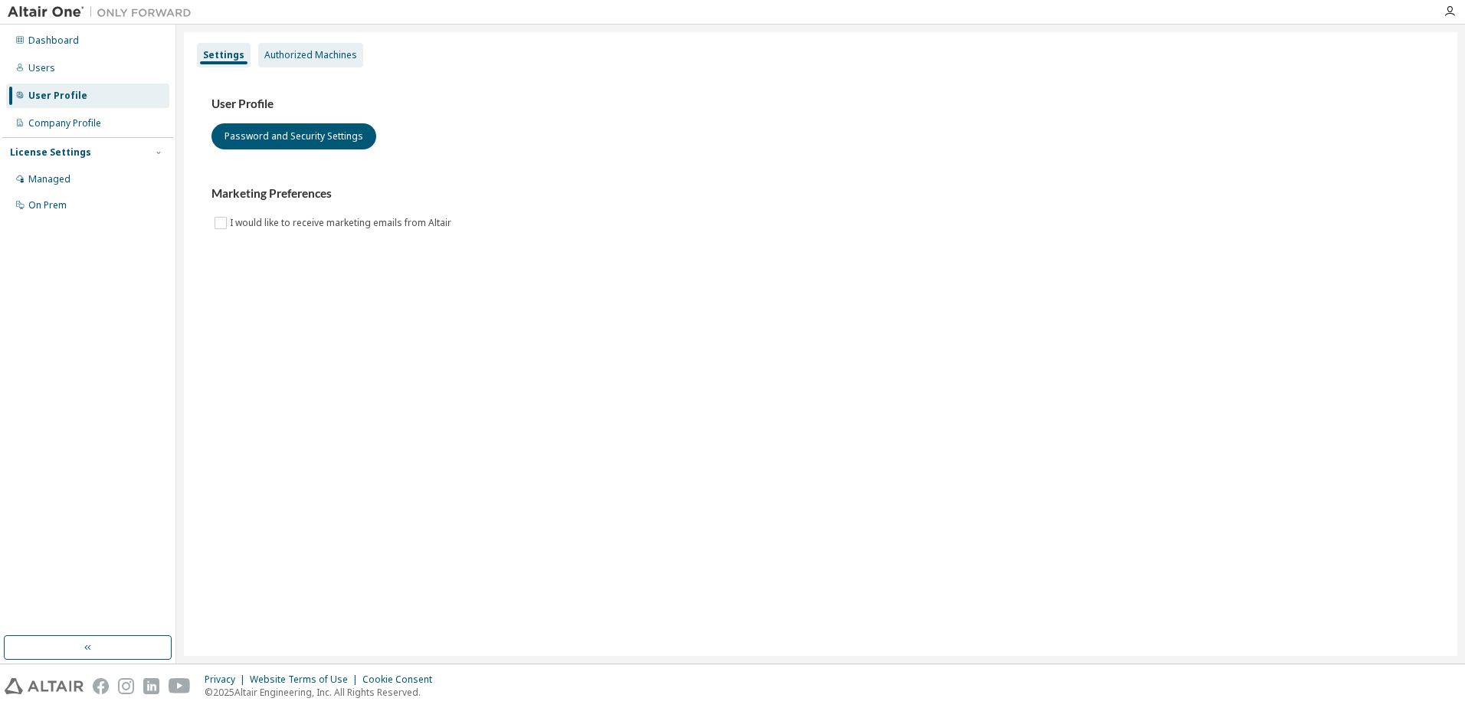
click at [316, 51] on div "Authorized Machines" at bounding box center [310, 55] width 93 height 12
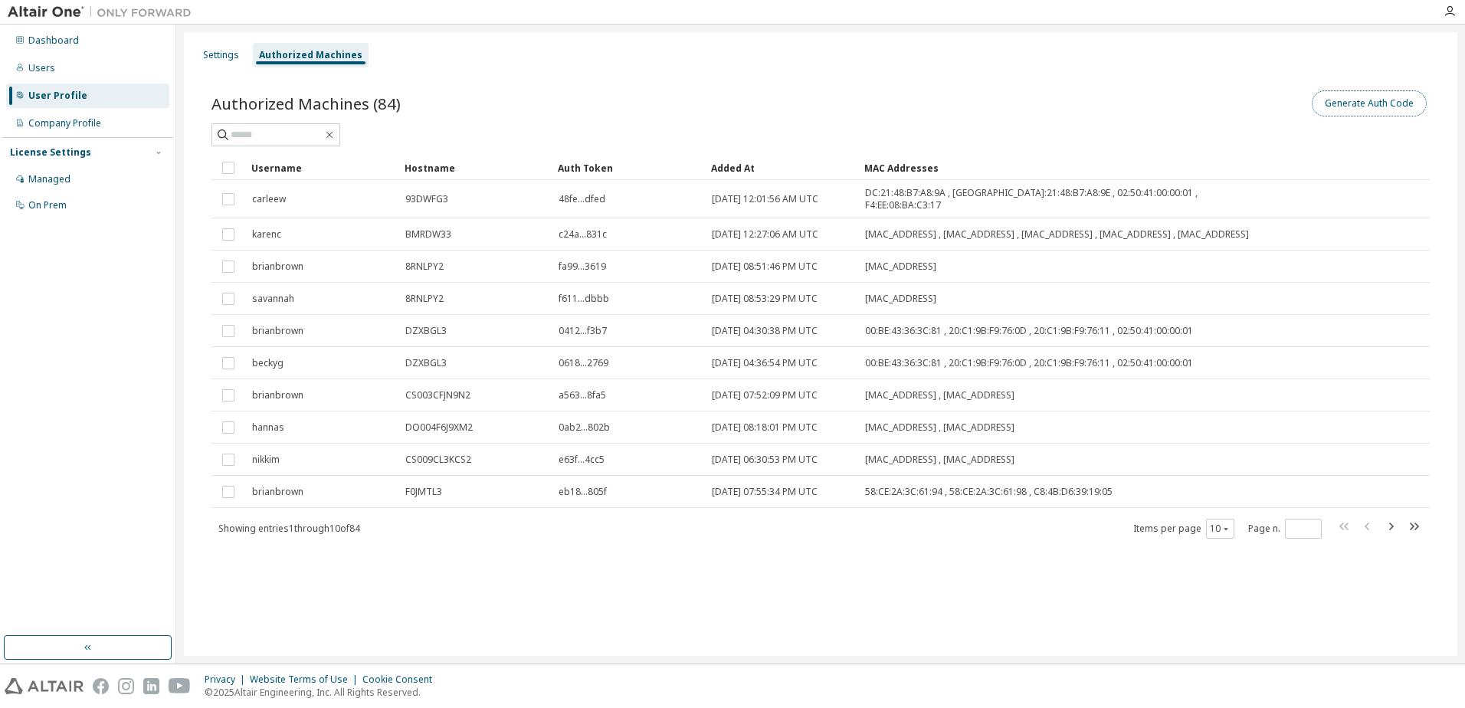
click at [1341, 101] on button "Generate Auth Code" at bounding box center [1368, 103] width 115 height 26
